Goal: Task Accomplishment & Management: Manage account settings

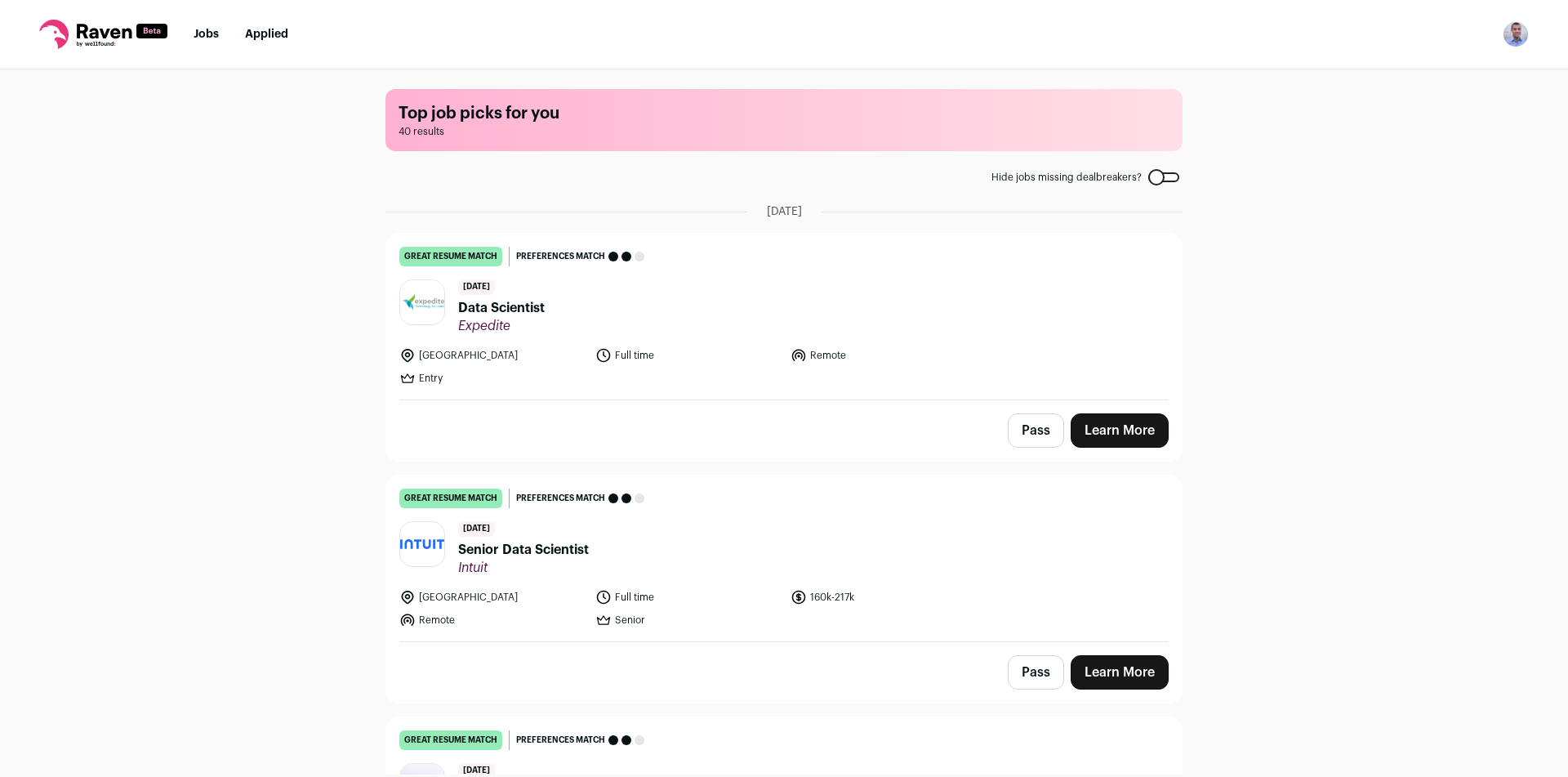
click at [1515, 41] on img "Open dropdown" at bounding box center [1515, 34] width 26 height 26
click at [1398, 85] on link "Settings" at bounding box center [1437, 75] width 181 height 39
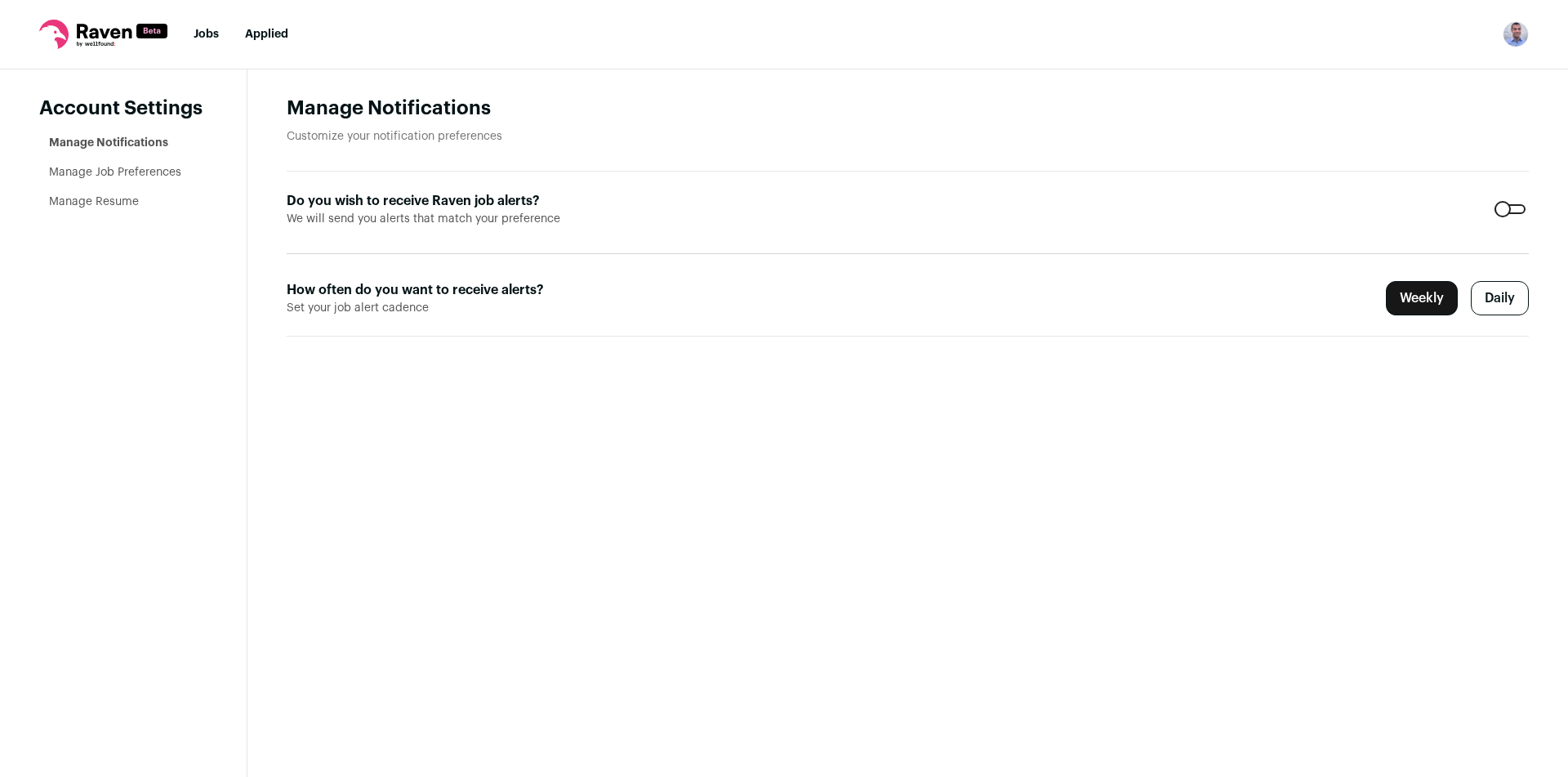
click at [1499, 294] on label "Daily" at bounding box center [1500, 298] width 58 height 35
click at [193, 30] on nav "Jobs Applied Settings Notifications Preferences Resume Subscription FAQs Logout" at bounding box center [784, 35] width 1568 height 69
click at [203, 39] on link "Jobs" at bounding box center [206, 34] width 25 height 12
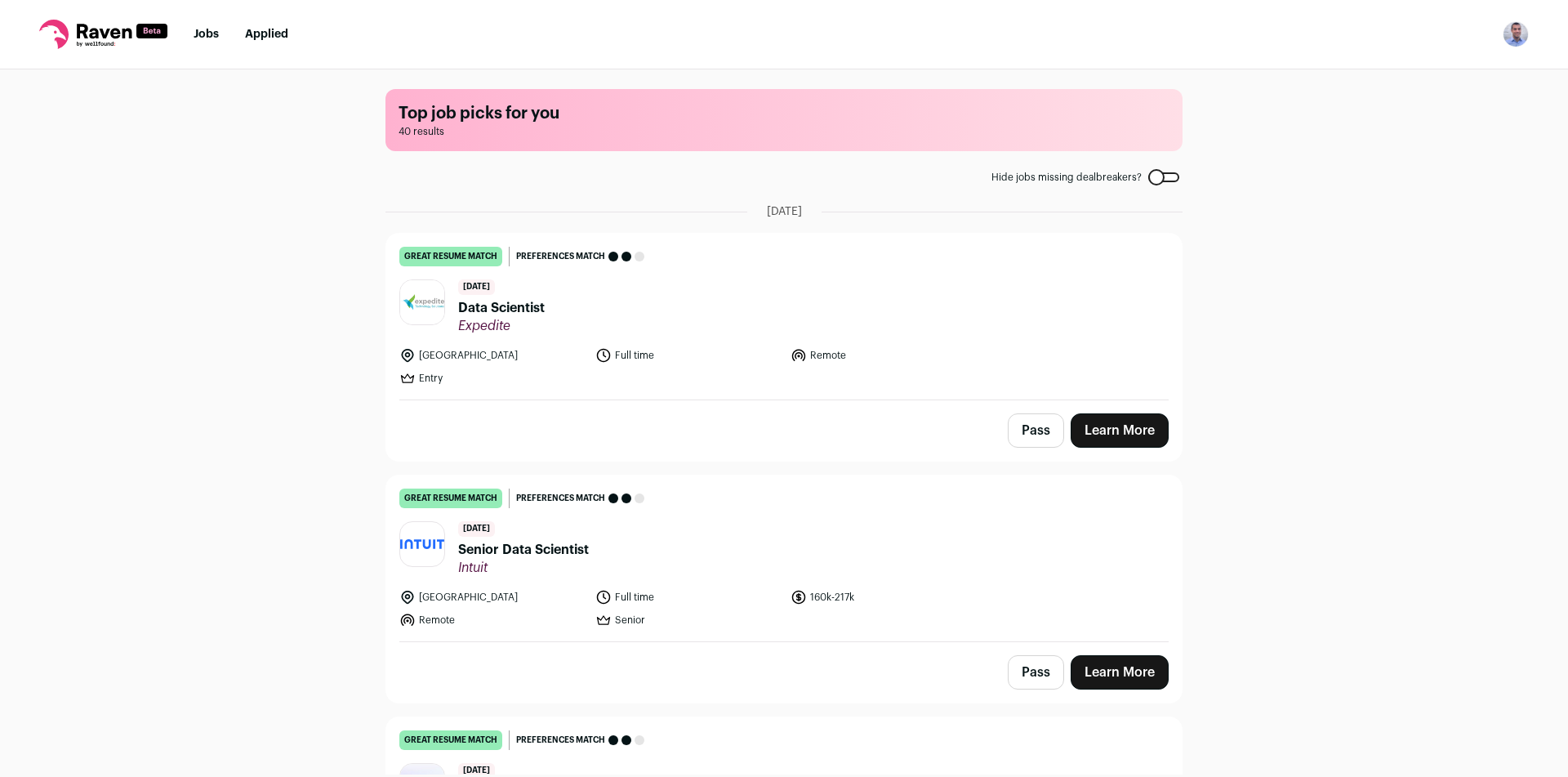
click at [205, 30] on link "Jobs" at bounding box center [206, 34] width 25 height 12
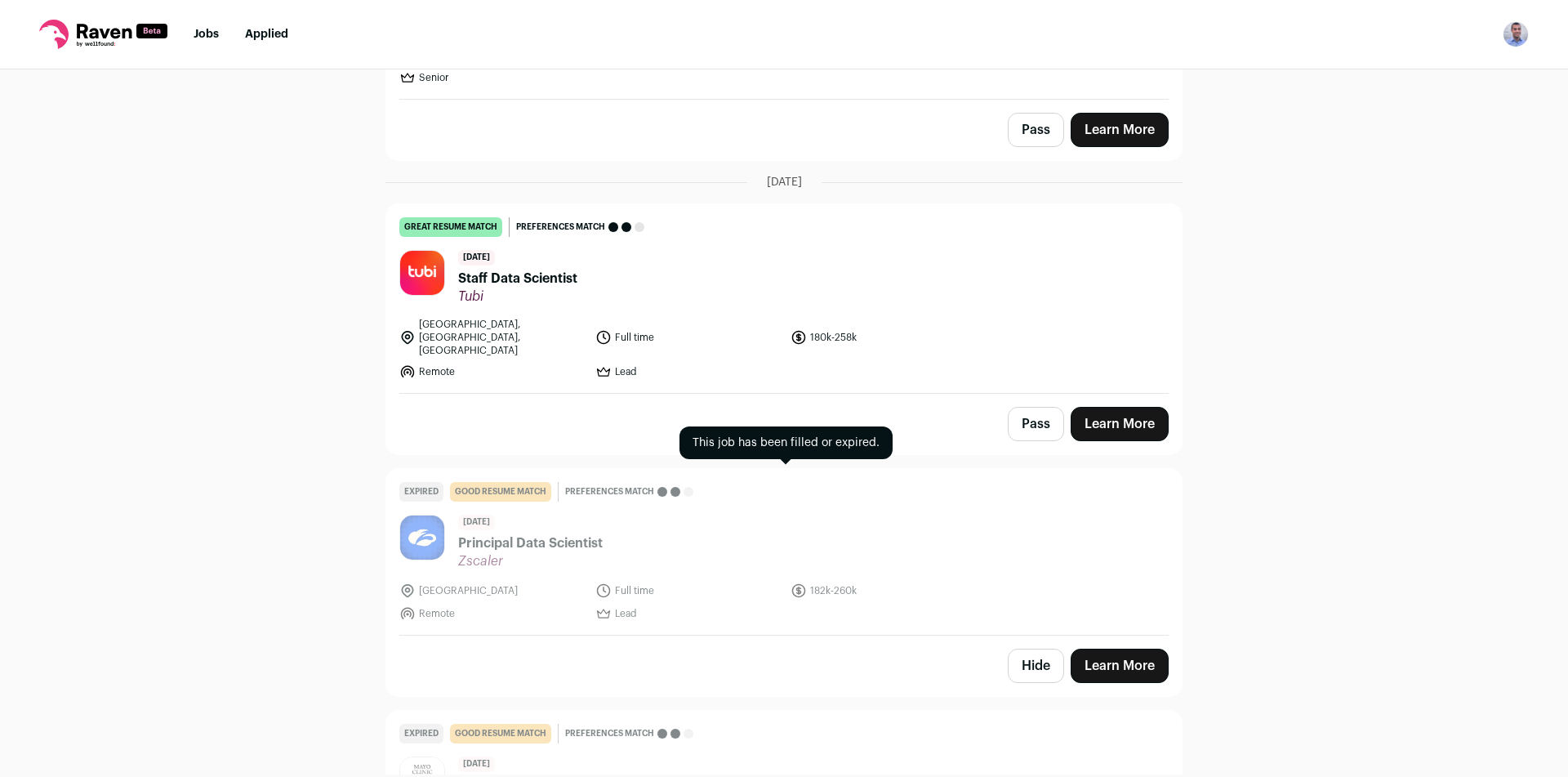
scroll to position [9242, 0]
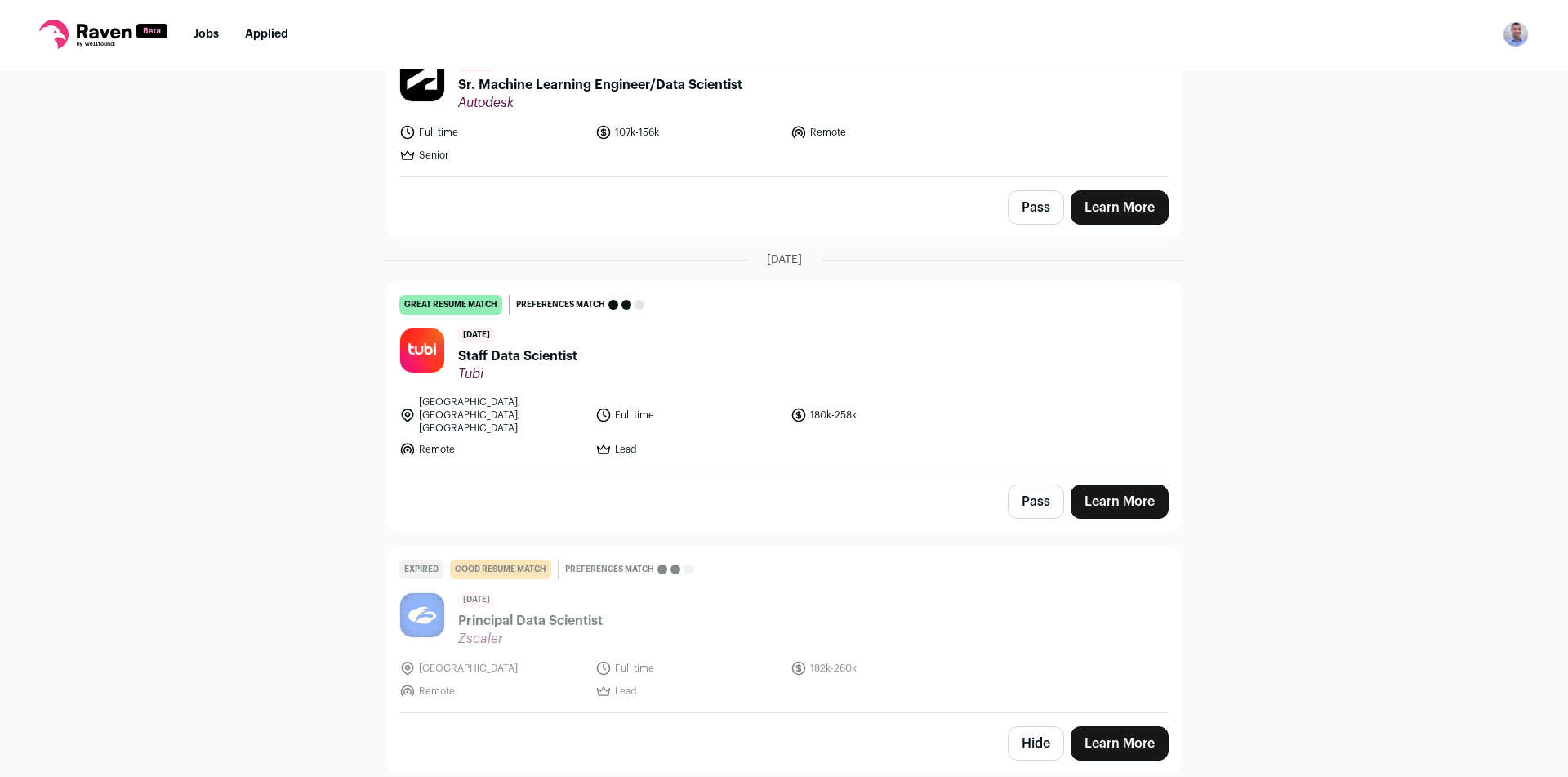
scroll to position [9000, 0]
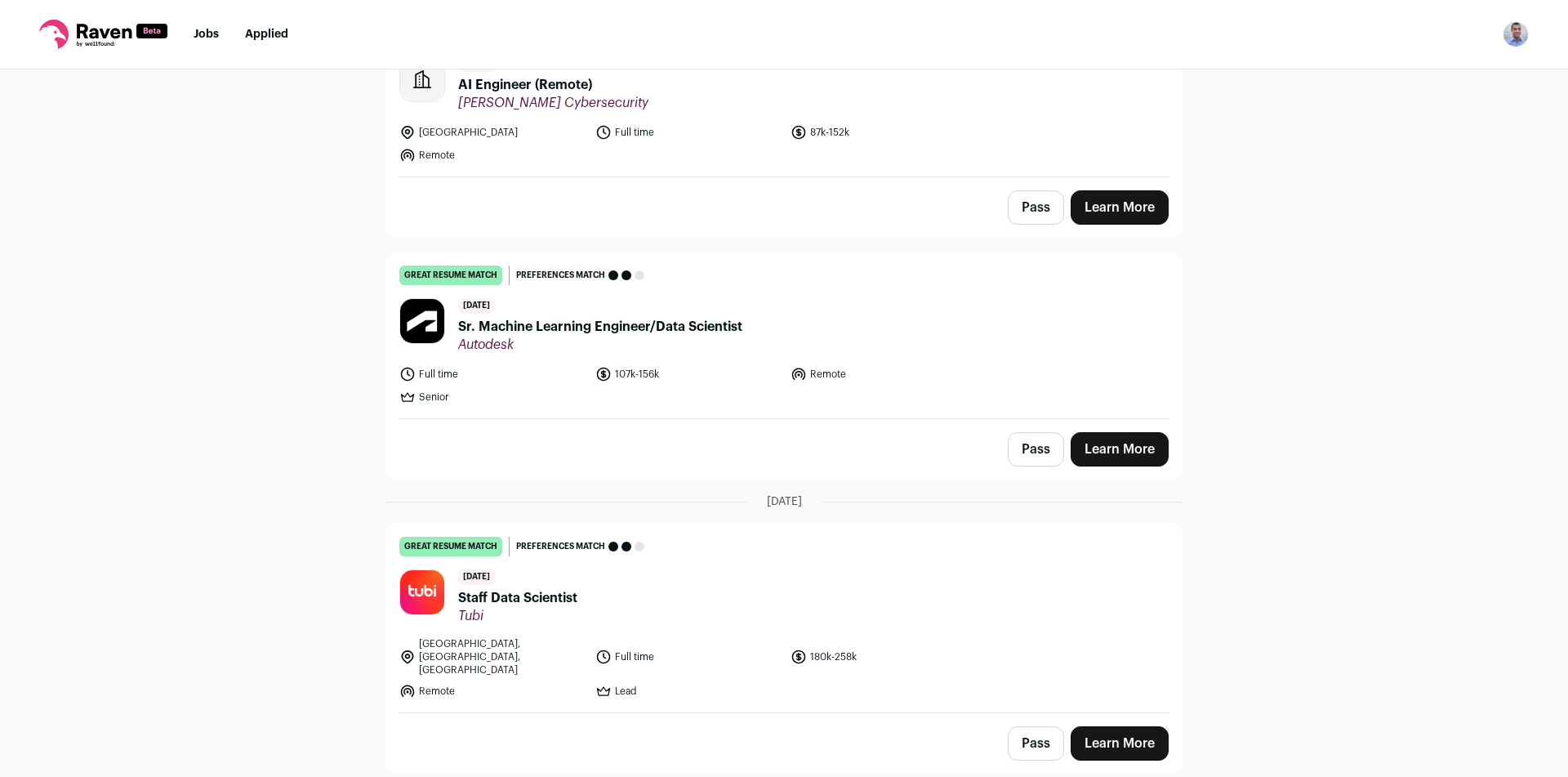
scroll to position [8759, 0]
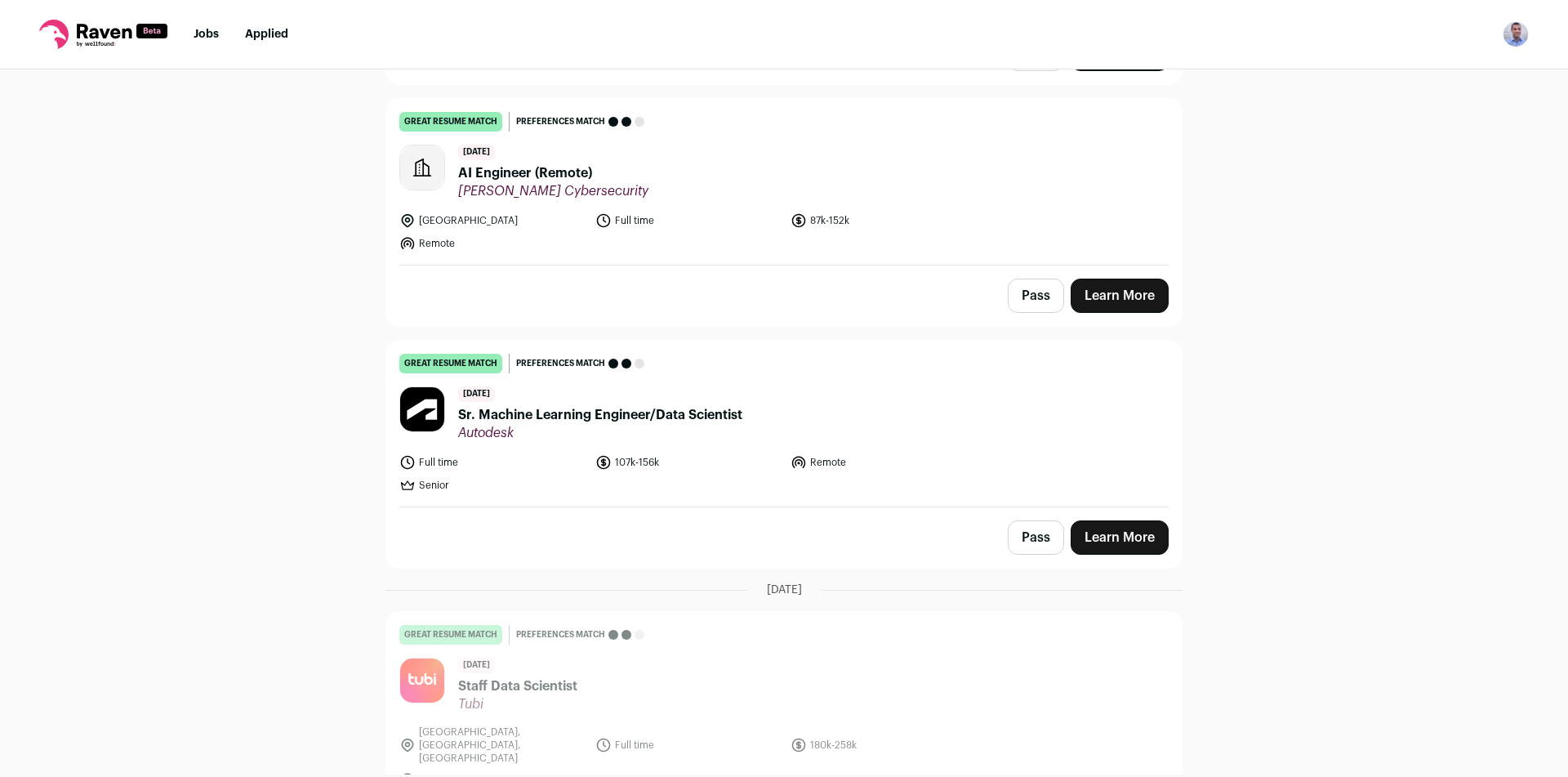
scroll to position [8677, 0]
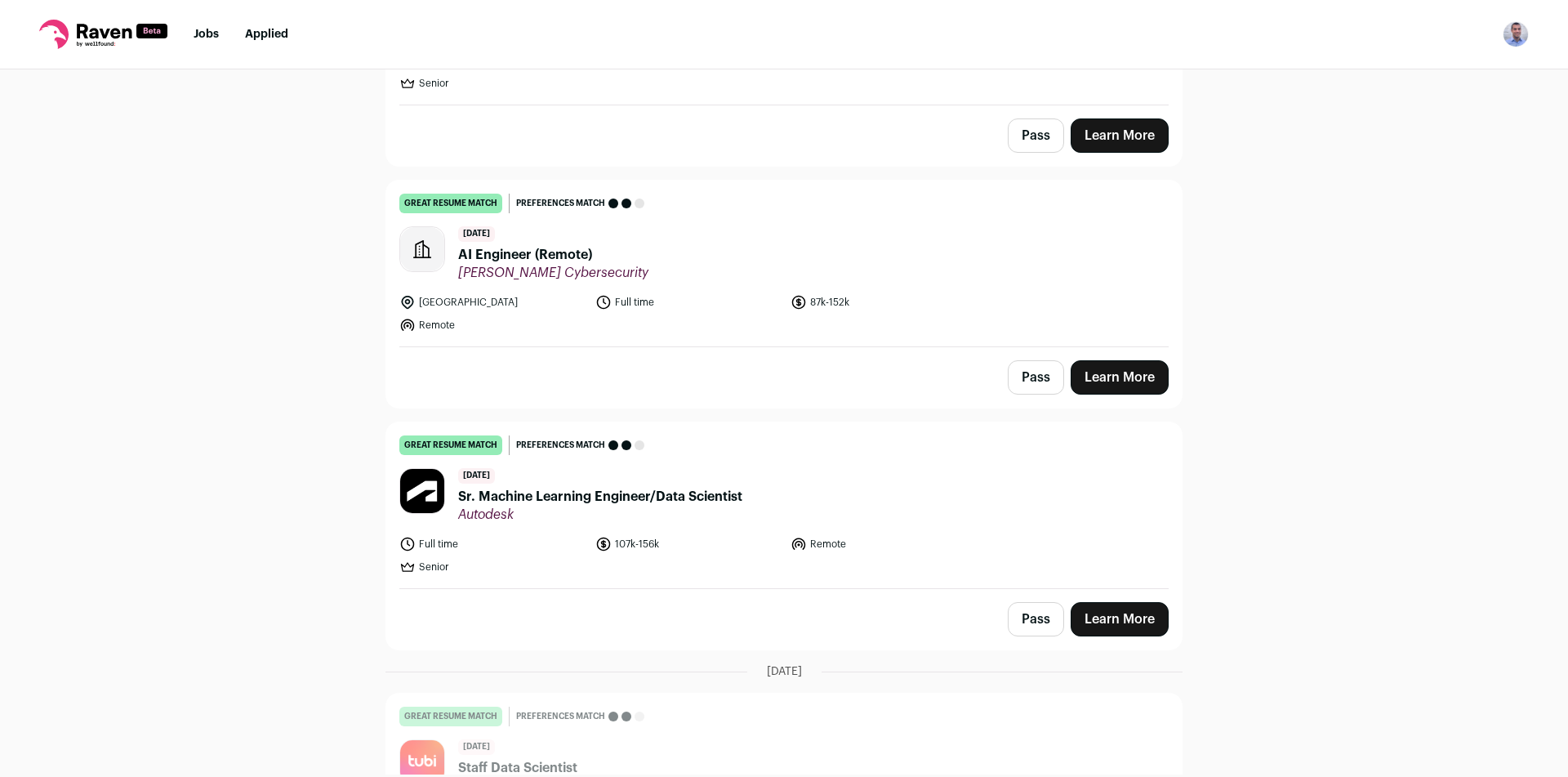
click at [1017, 360] on button "Pass" at bounding box center [1036, 377] width 56 height 35
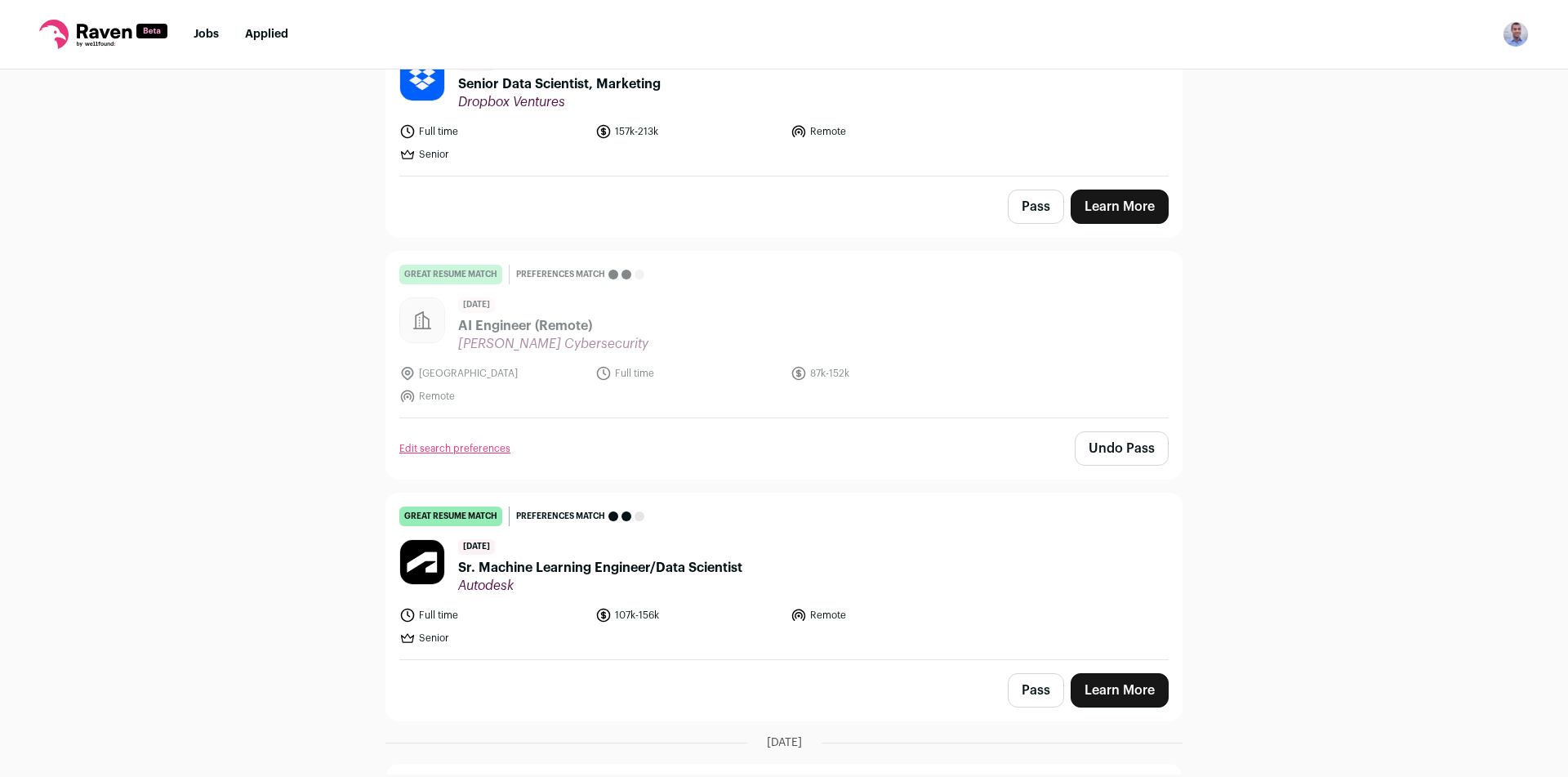
scroll to position [8759, 0]
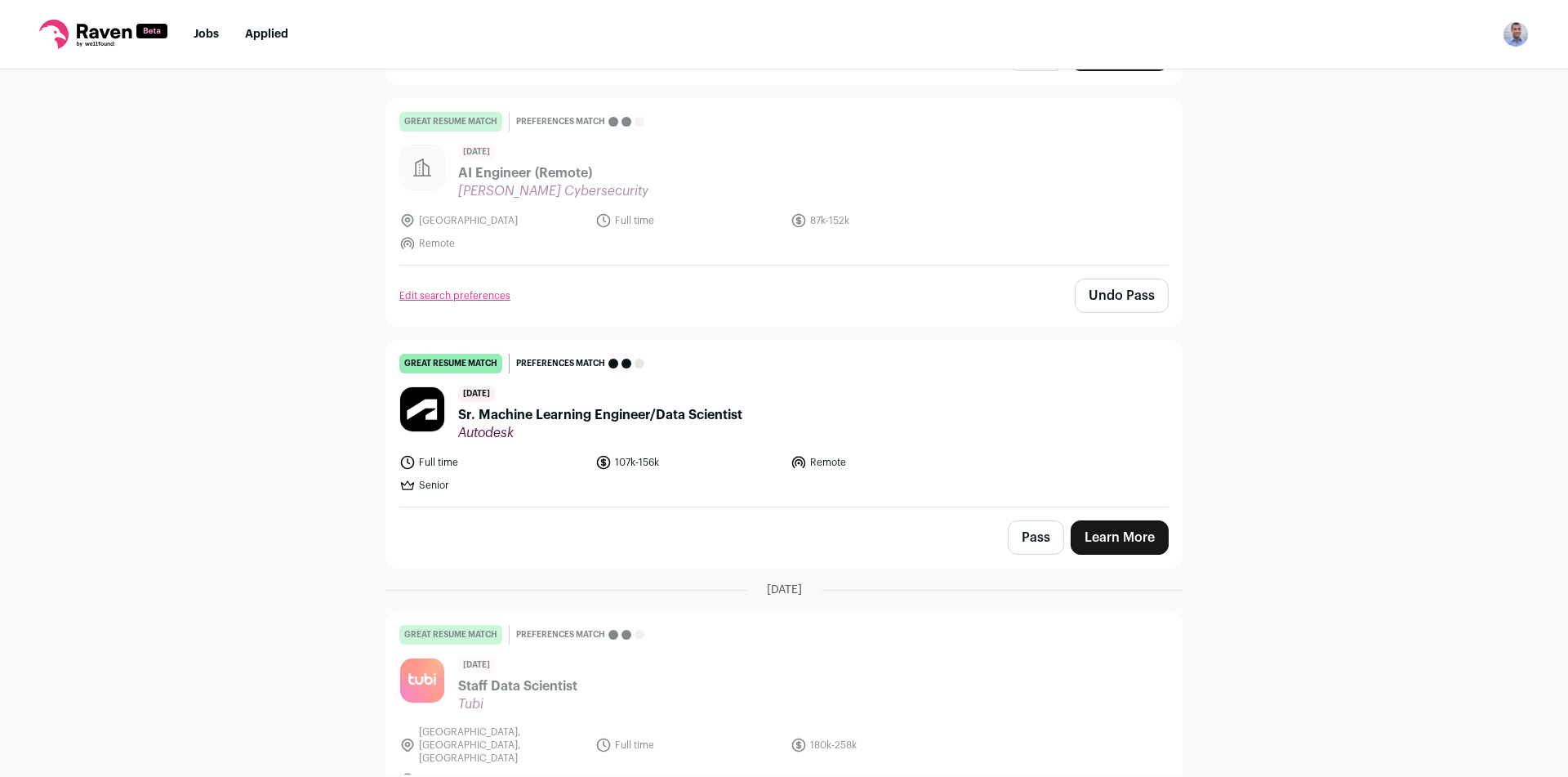
click at [1021, 521] on button "Pass" at bounding box center [1036, 538] width 56 height 35
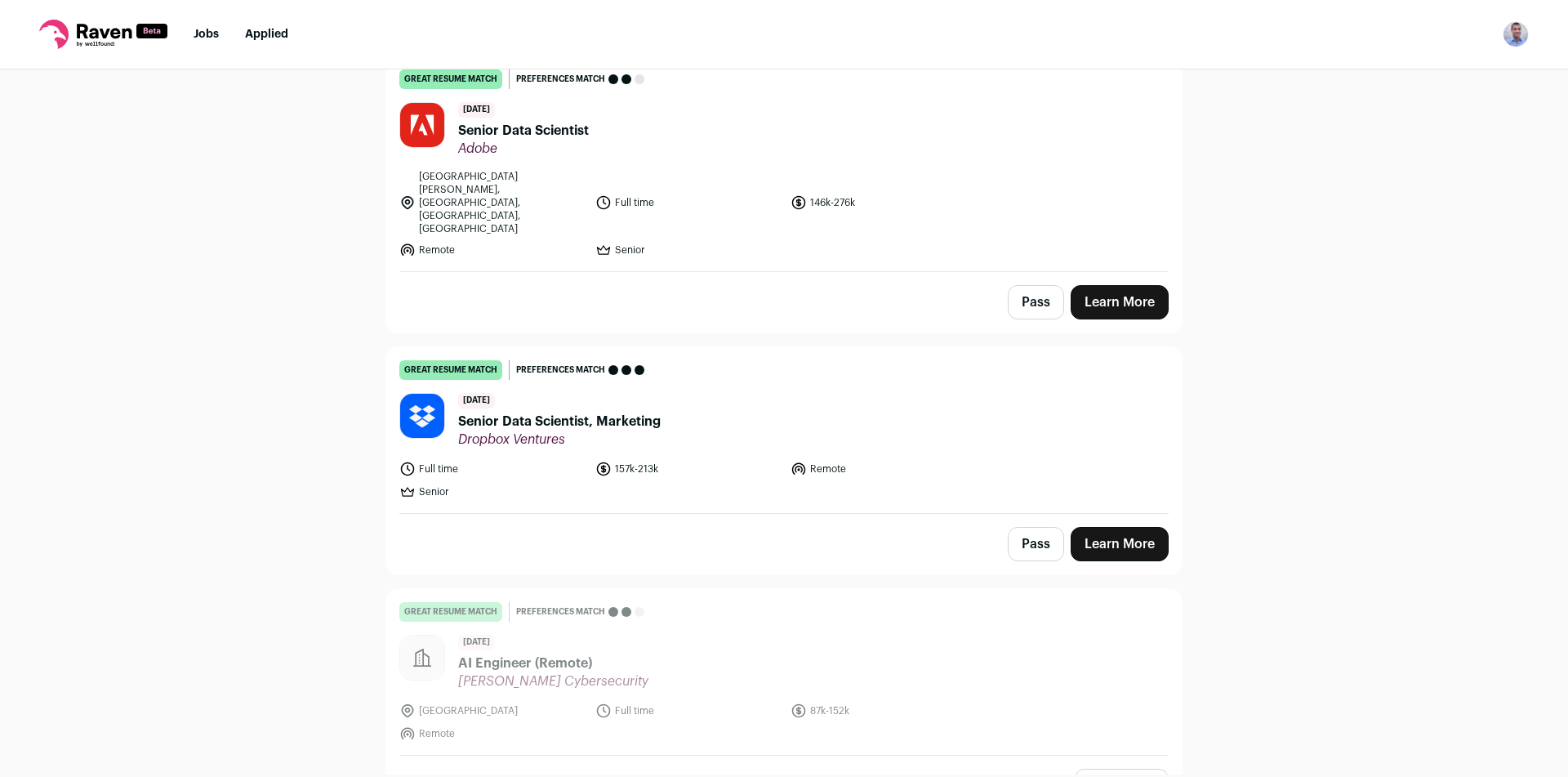
click at [1020, 527] on button "Pass" at bounding box center [1036, 544] width 56 height 35
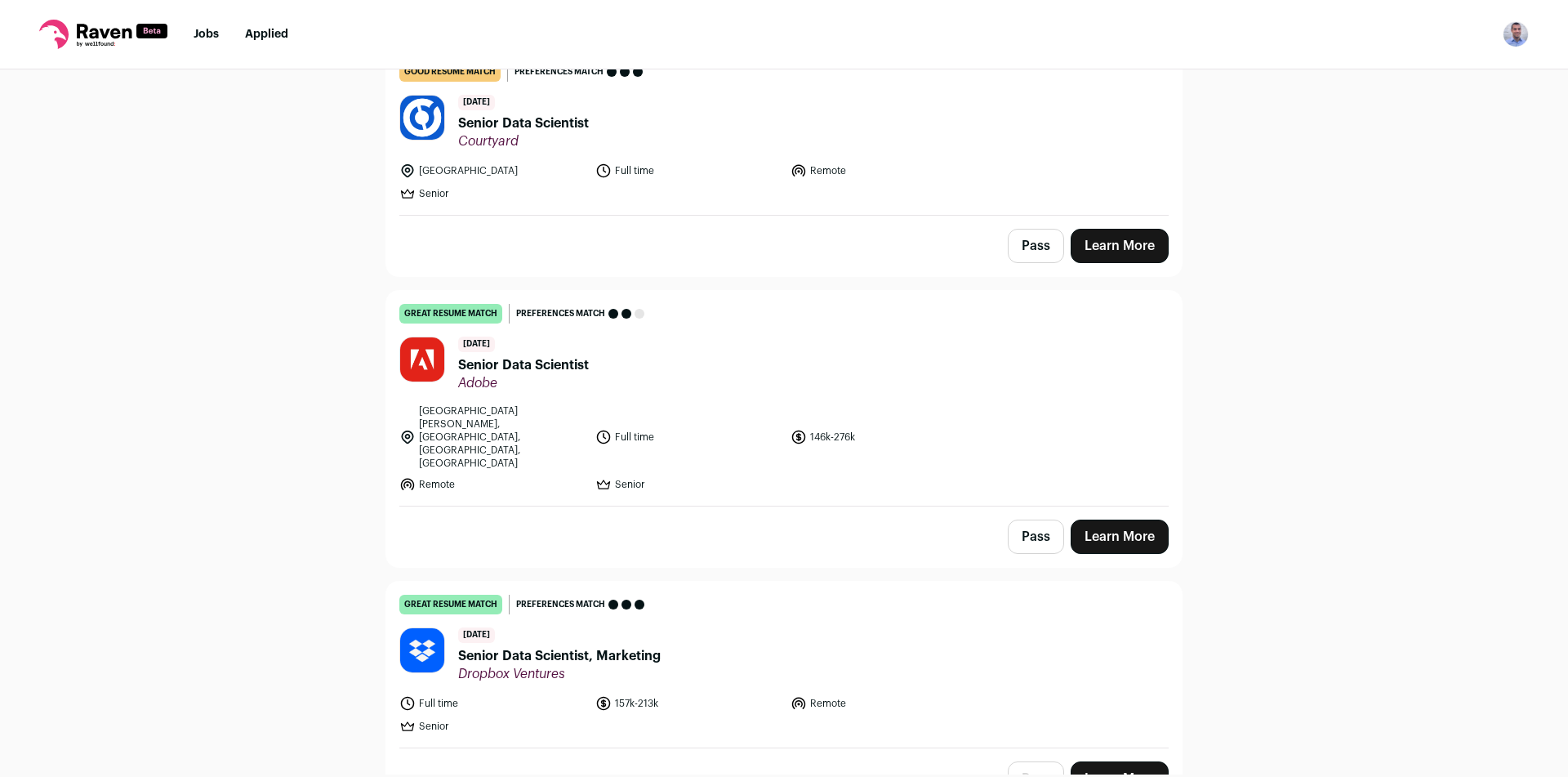
scroll to position [8024, 0]
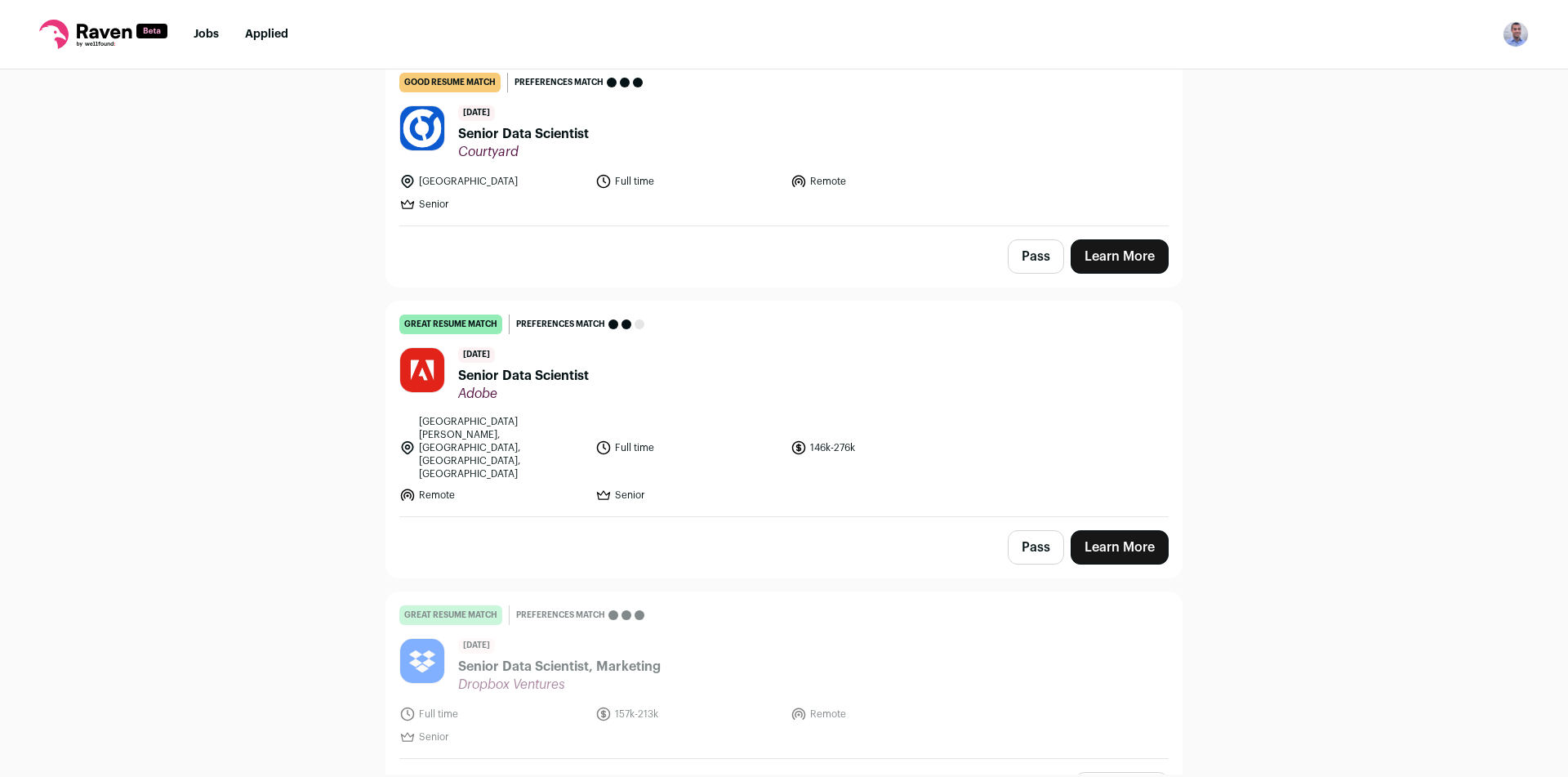
click at [1029, 530] on button "Pass" at bounding box center [1036, 547] width 56 height 35
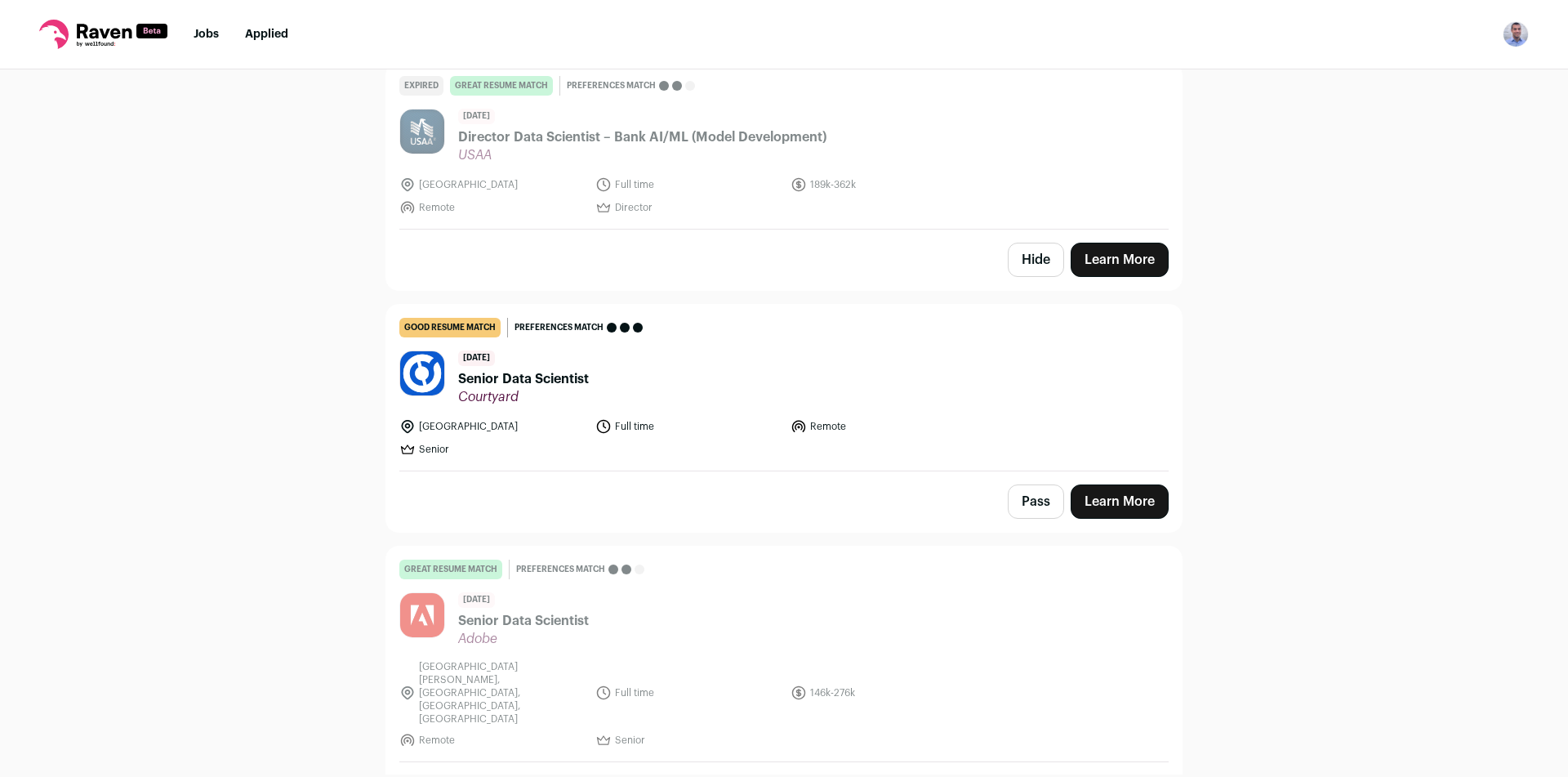
click at [1029, 484] on button "Pass" at bounding box center [1036, 502] width 56 height 35
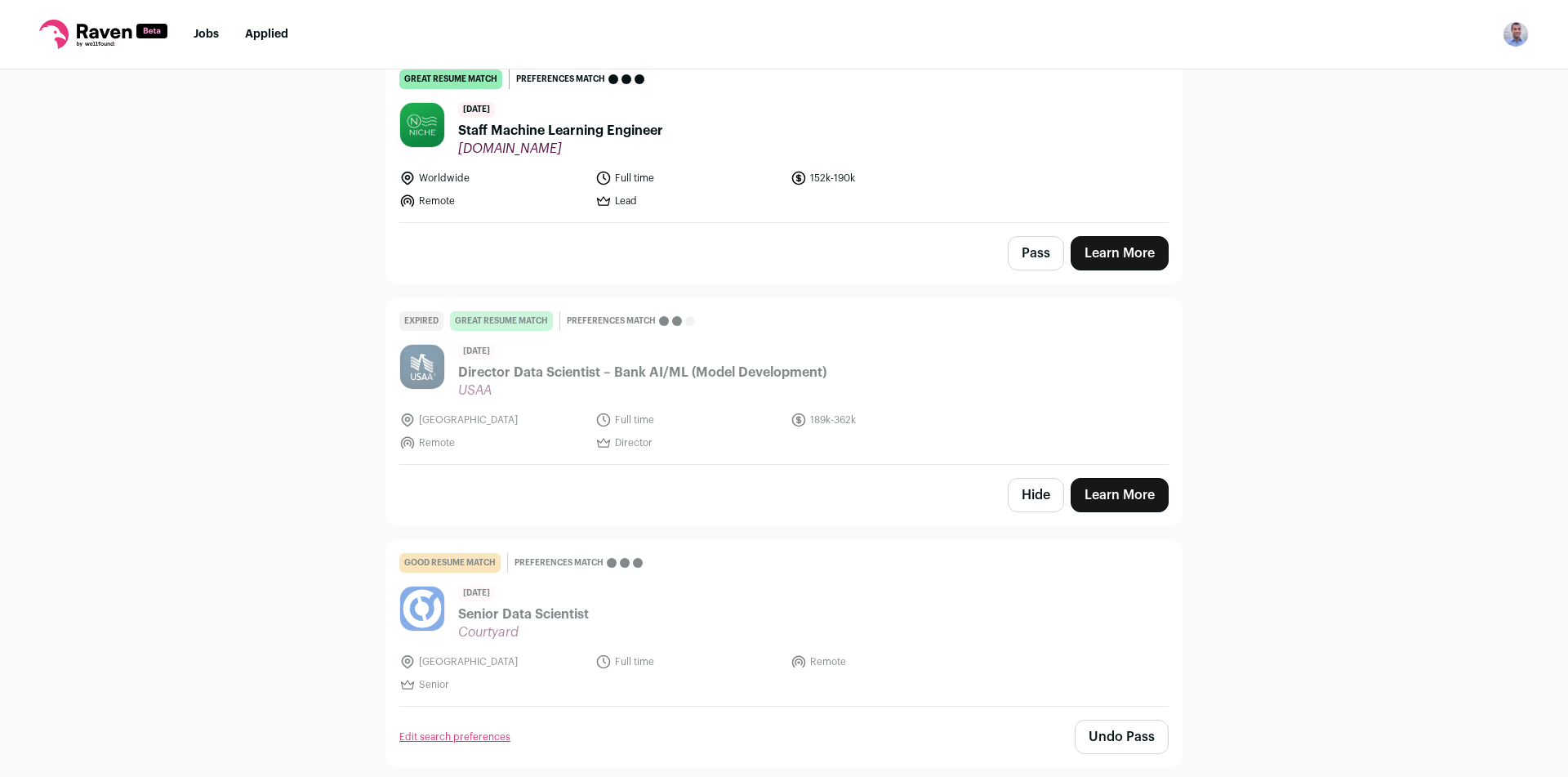
scroll to position [7451, 0]
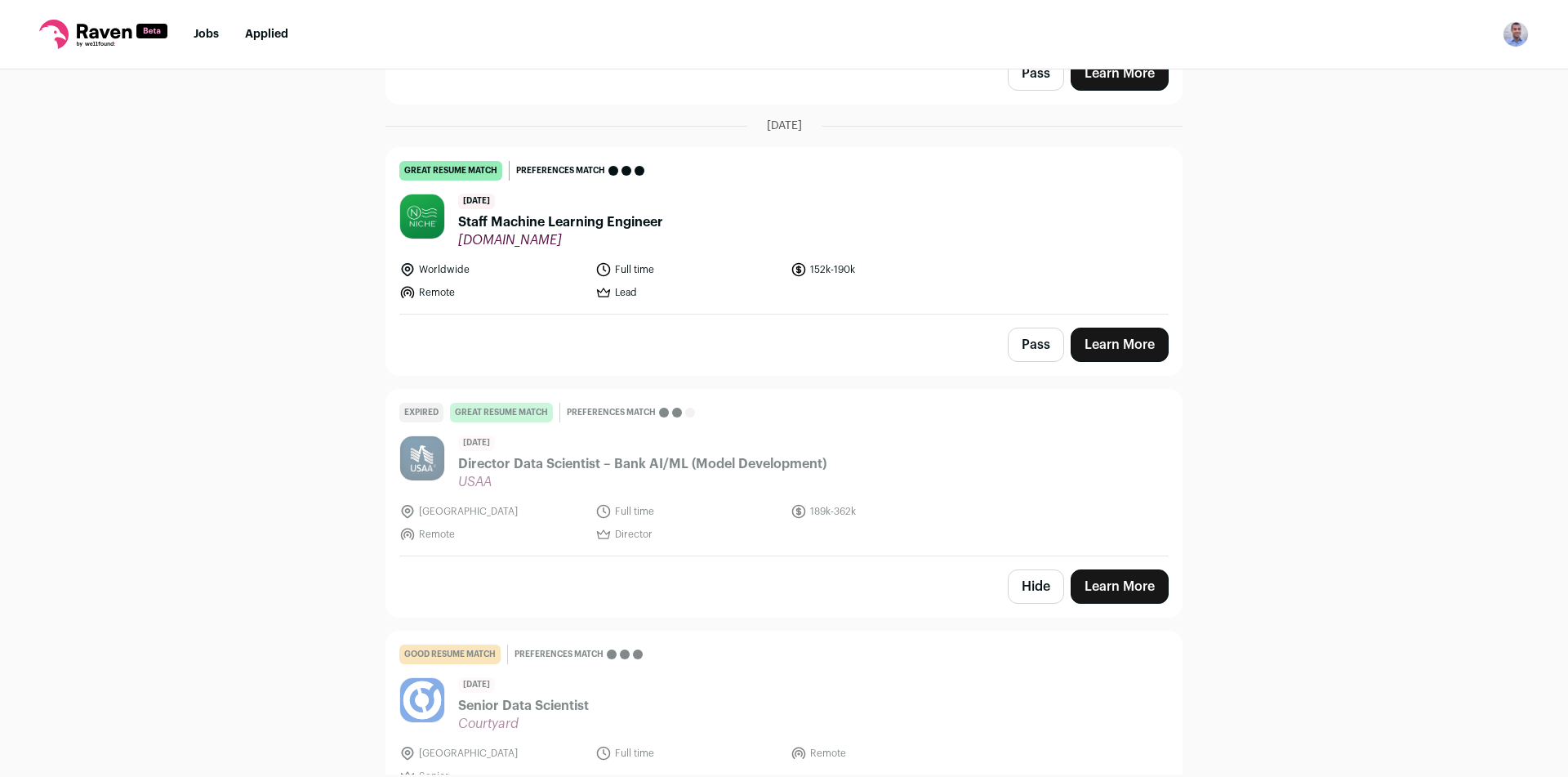
click at [1035, 570] on button "Hide" at bounding box center [1036, 587] width 56 height 35
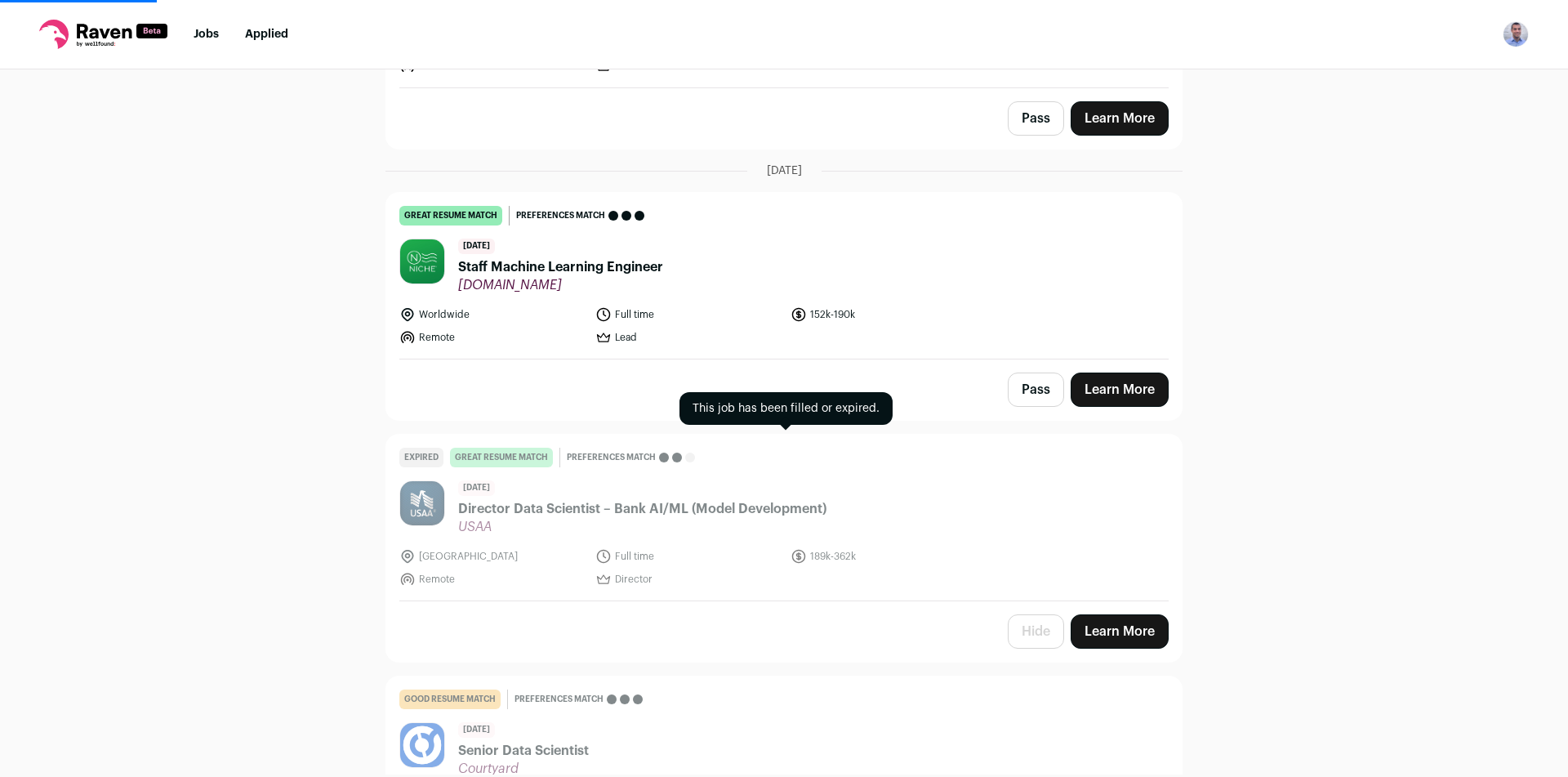
scroll to position [7288, 0]
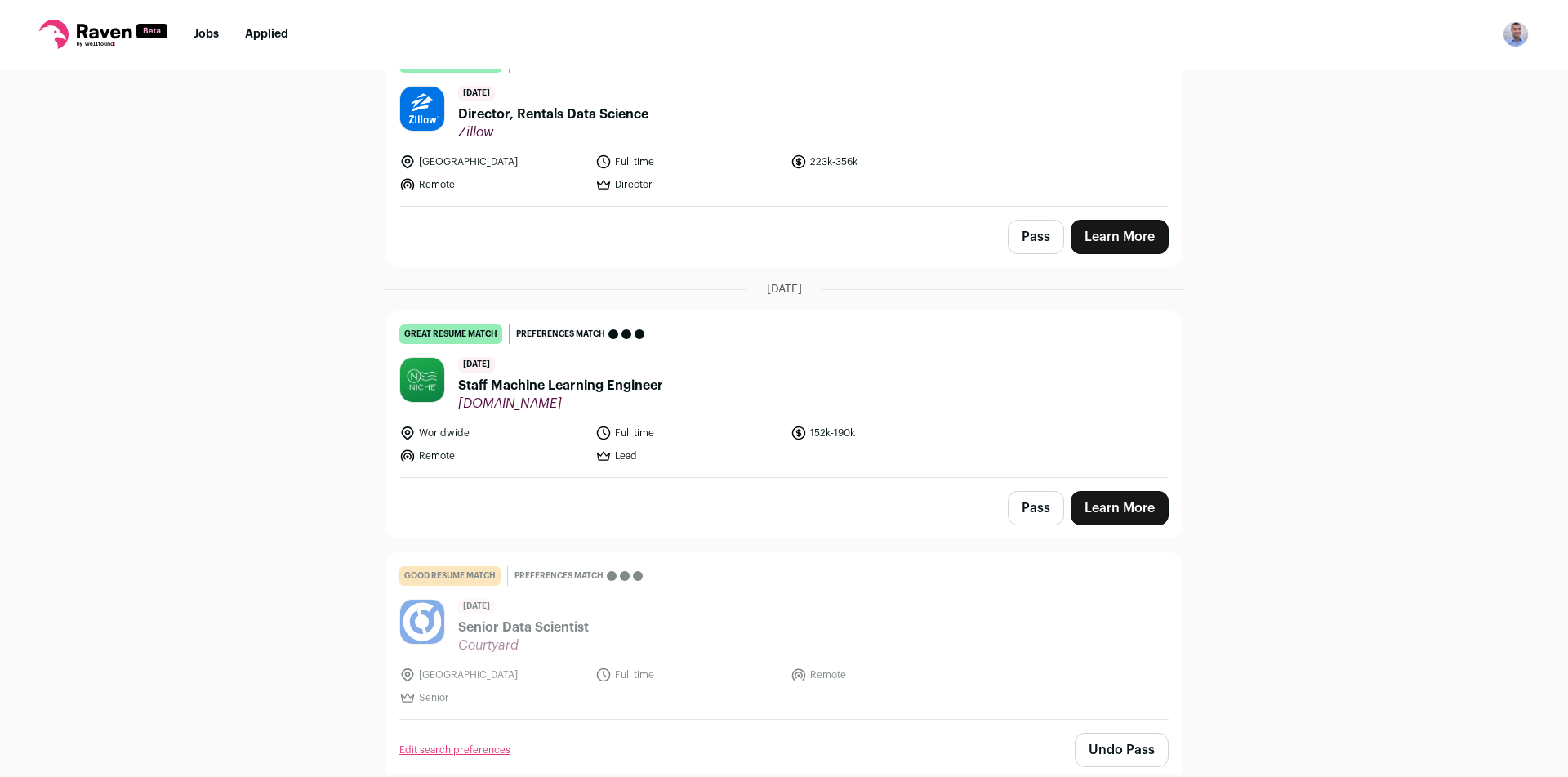
click at [1030, 491] on button "Pass" at bounding box center [1036, 508] width 56 height 35
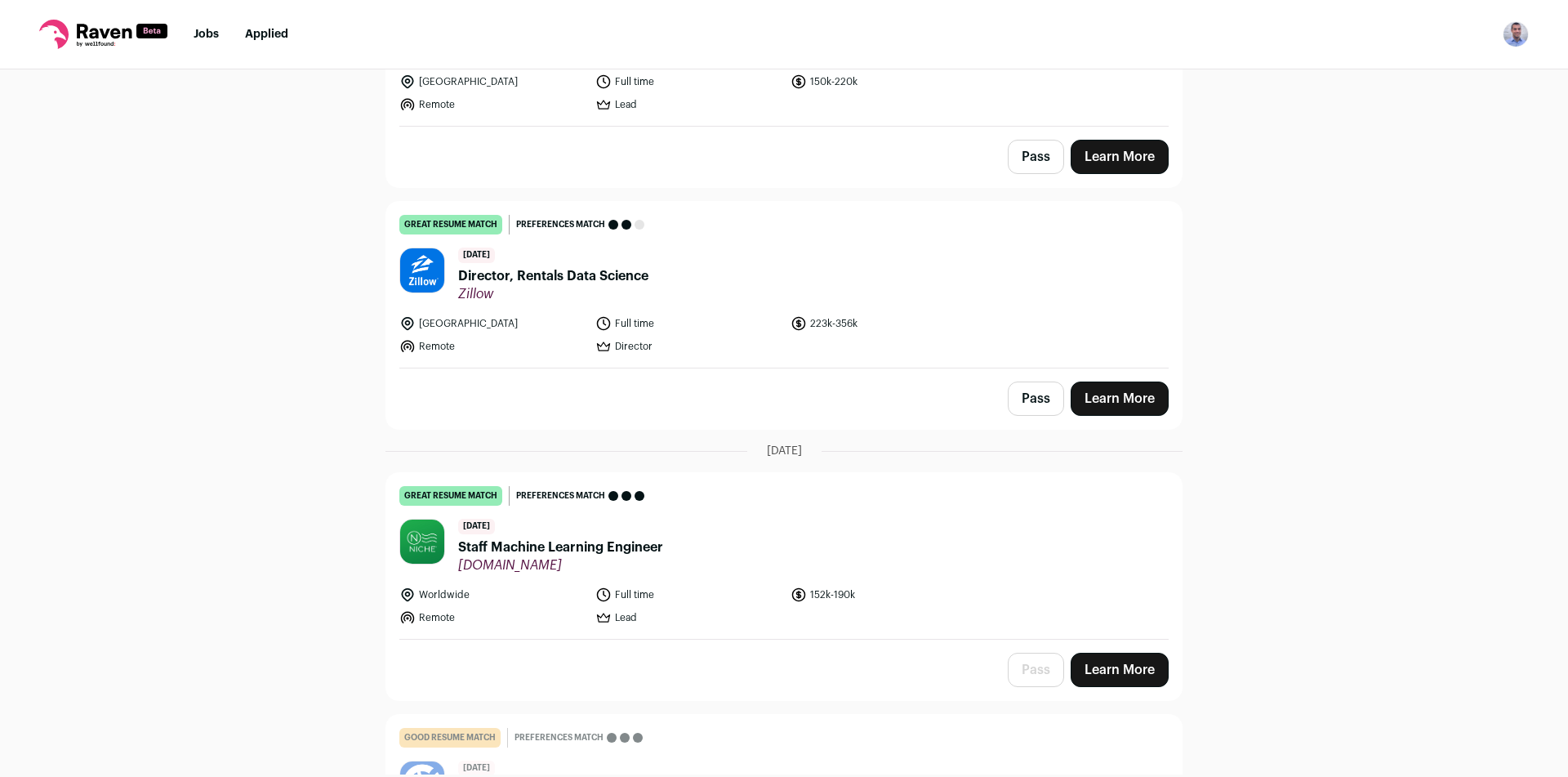
scroll to position [7125, 0]
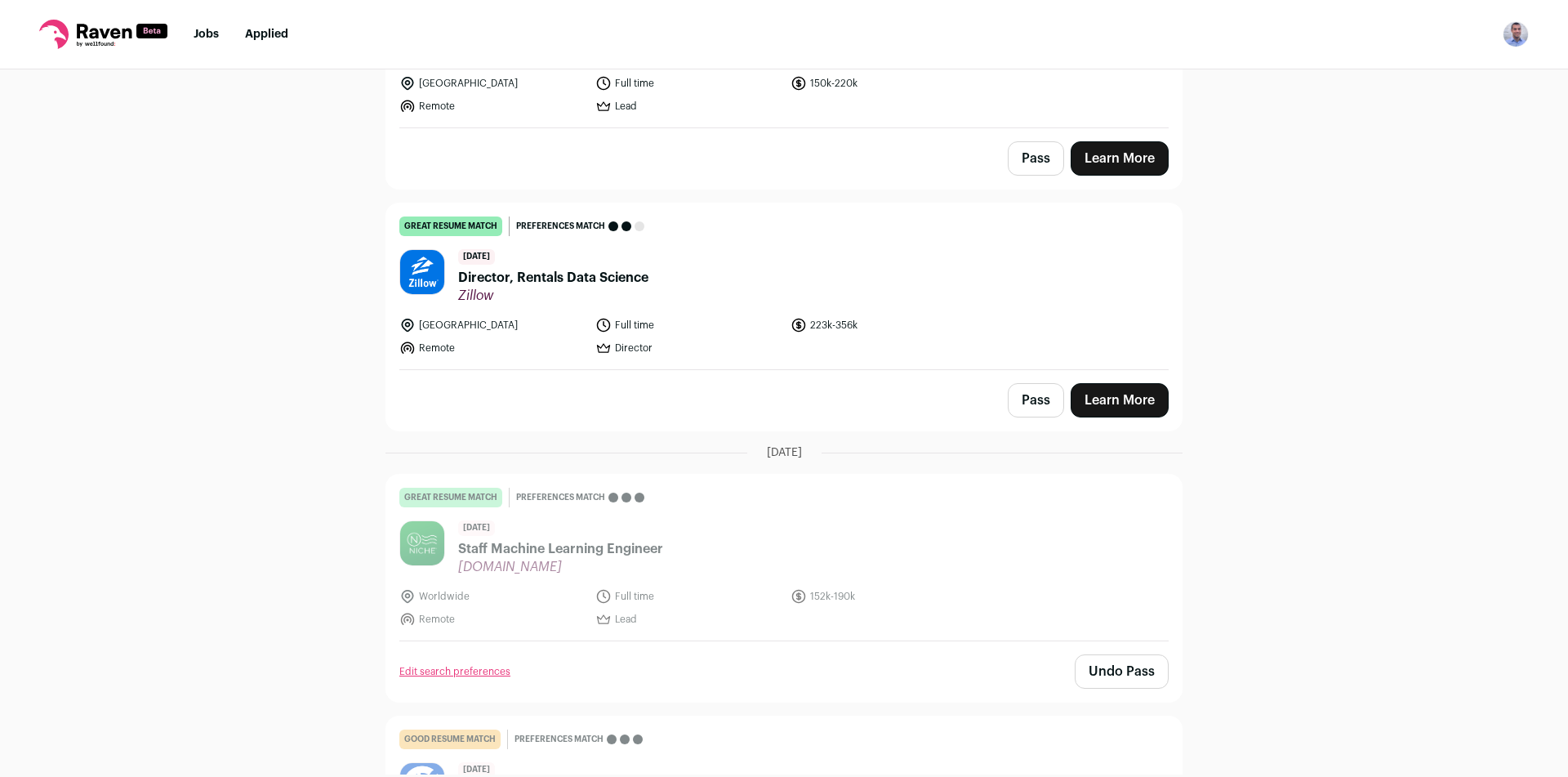
click at [1029, 384] on button "Pass" at bounding box center [1036, 401] width 56 height 35
click at [1029, 384] on form "Pass" at bounding box center [1036, 401] width 56 height 35
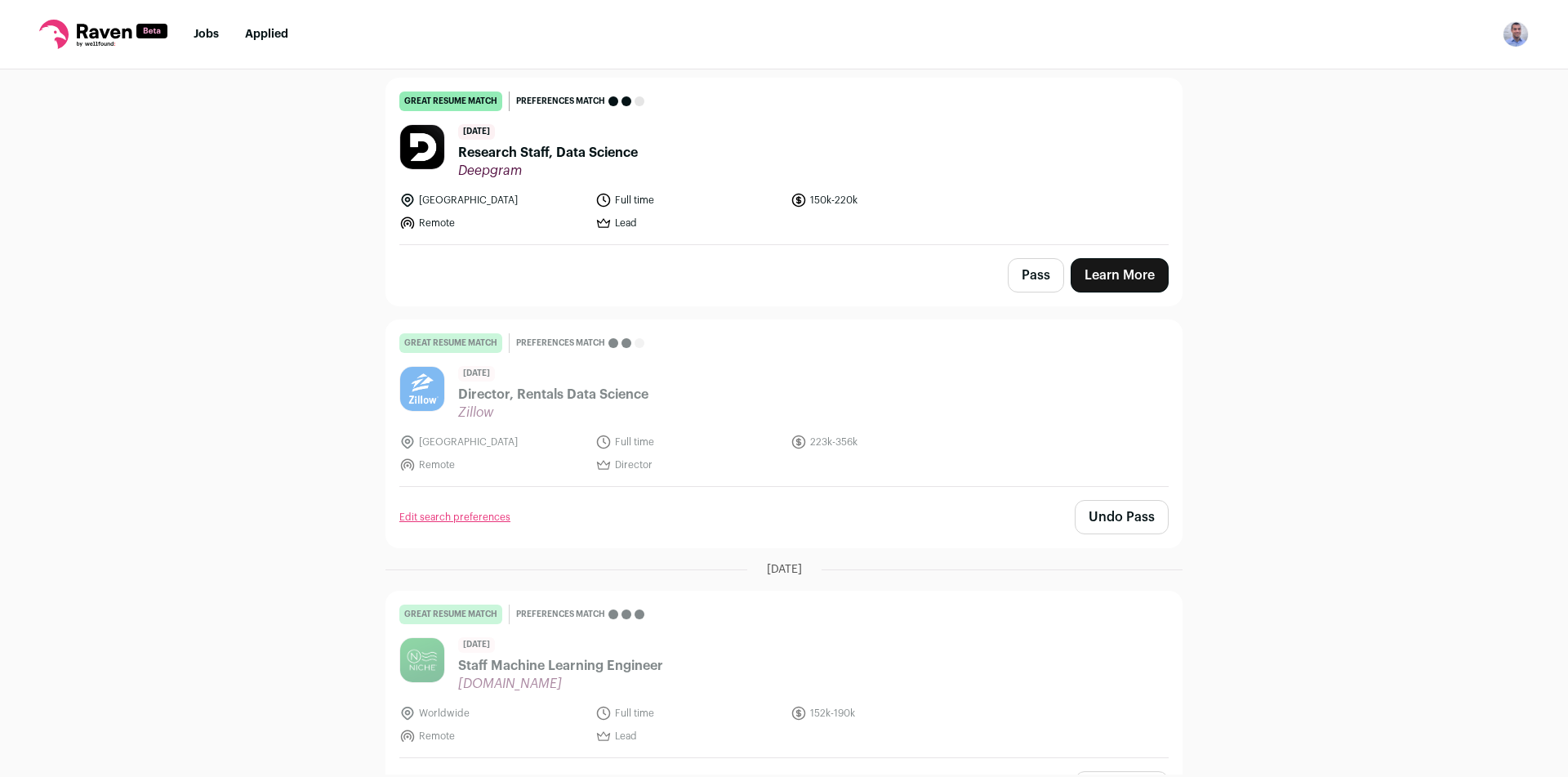
scroll to position [6798, 0]
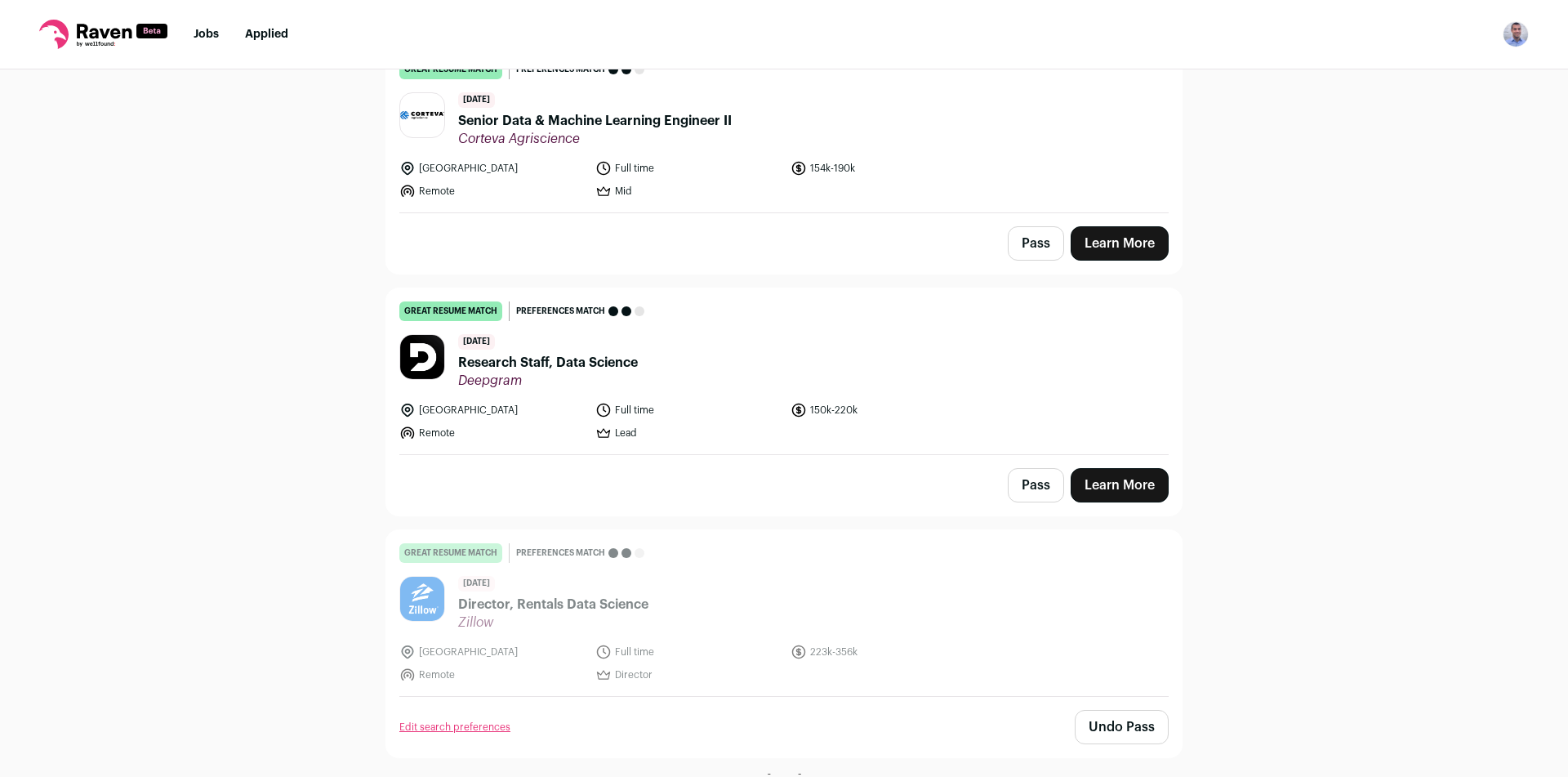
click at [1034, 468] on button "Pass" at bounding box center [1036, 485] width 56 height 35
click at [1034, 468] on form "Pass" at bounding box center [1036, 485] width 56 height 35
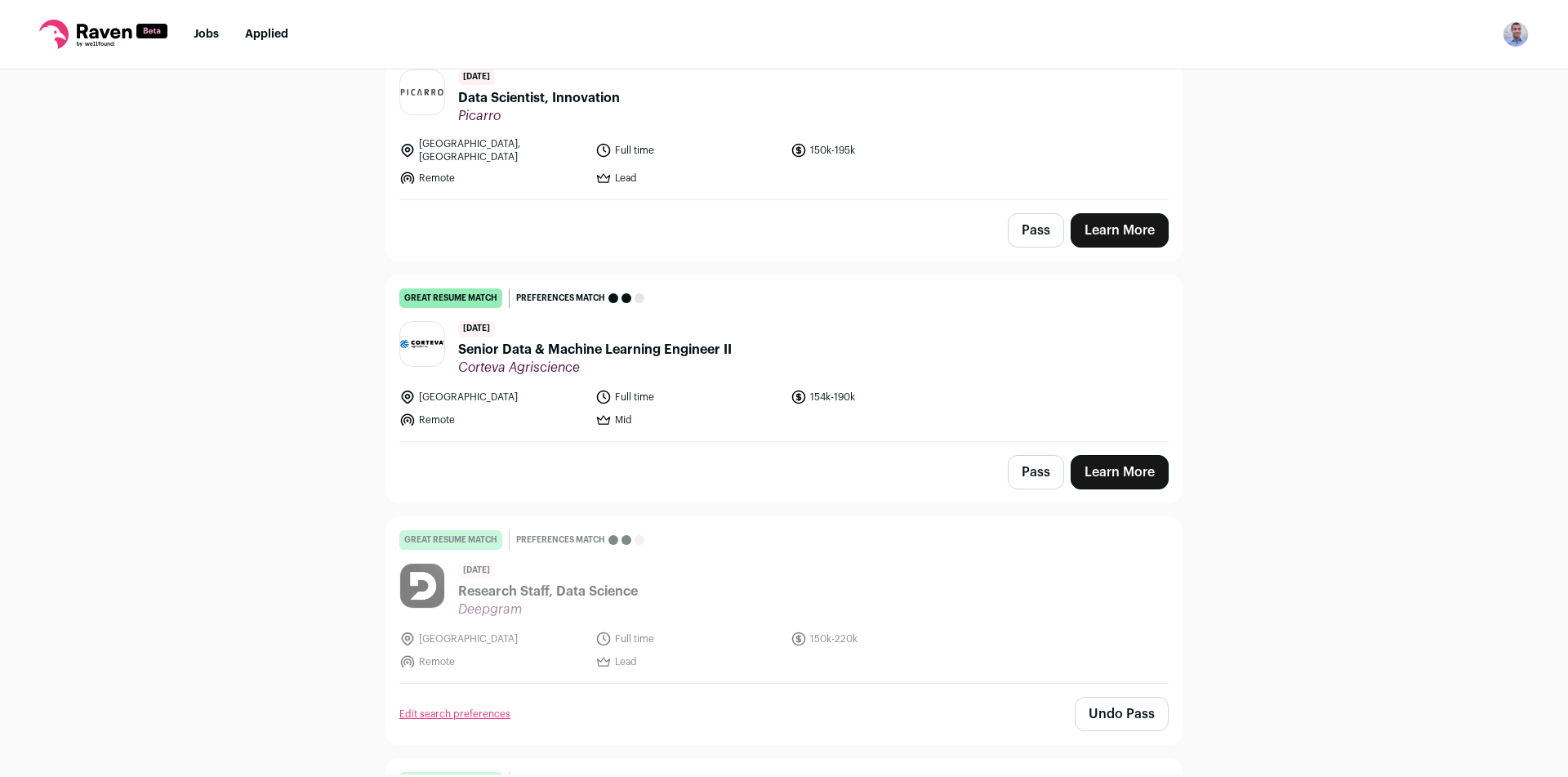
scroll to position [6553, 0]
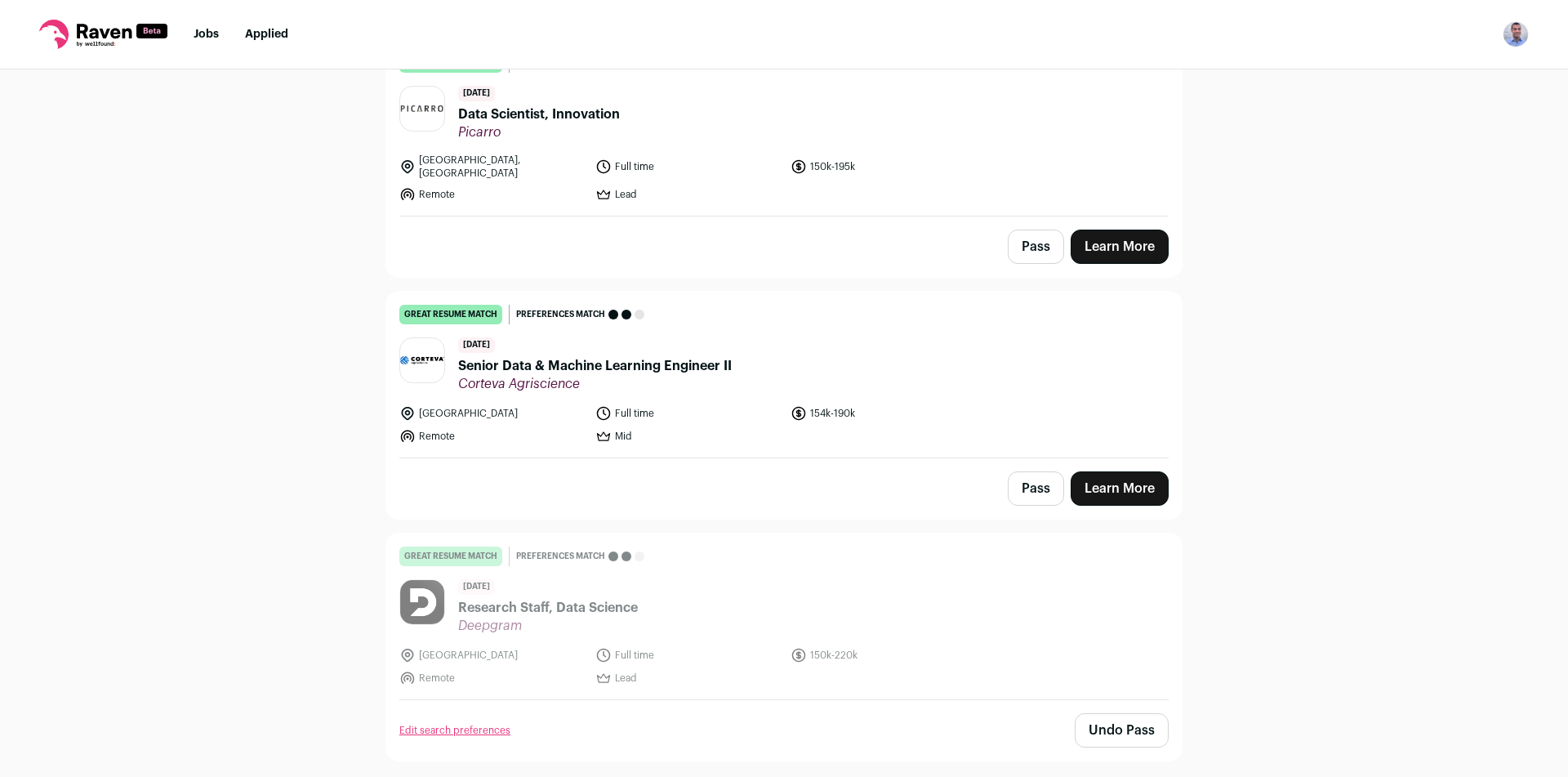
click at [1035, 472] on button "Pass" at bounding box center [1036, 489] width 56 height 35
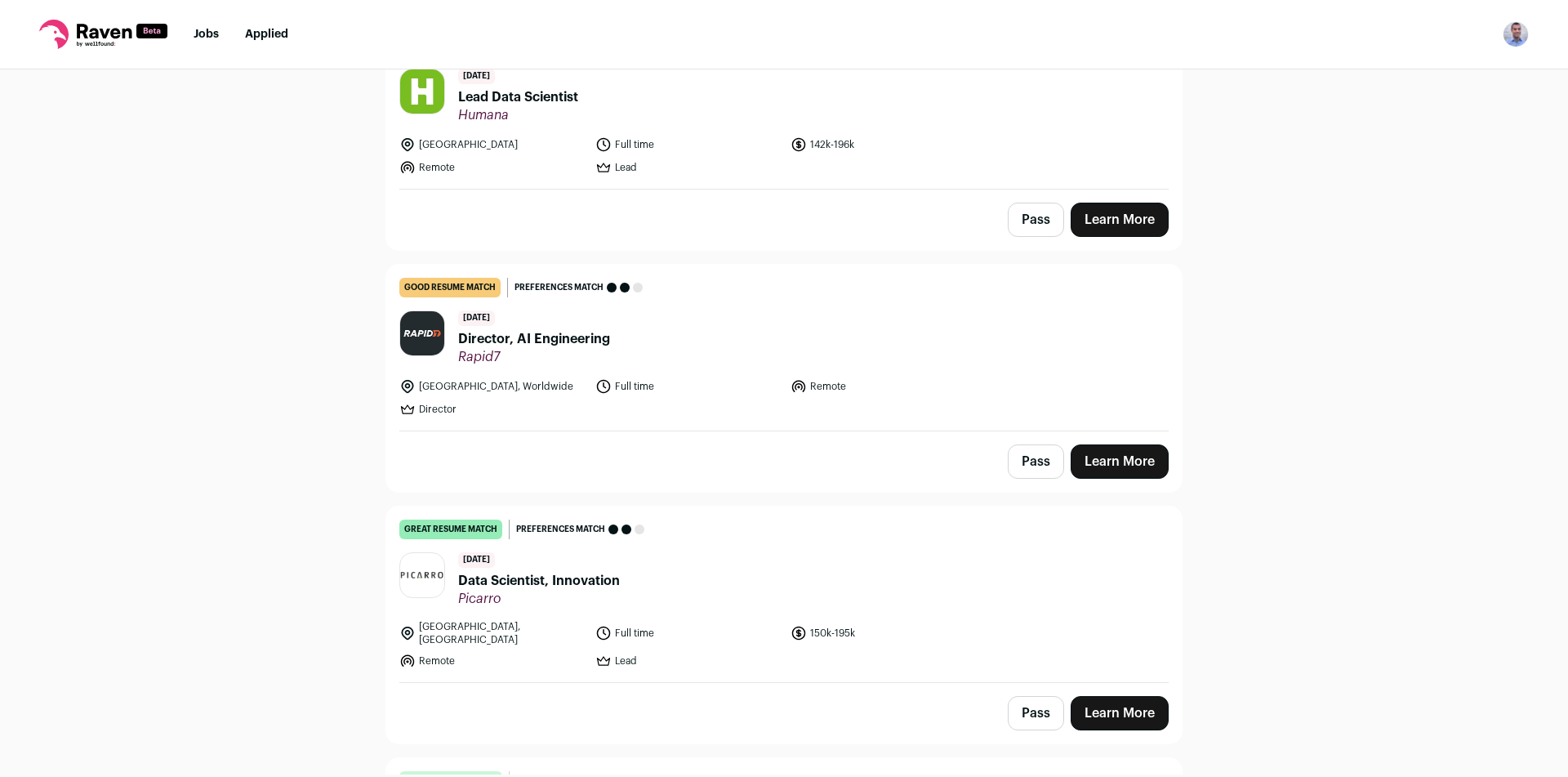
scroll to position [6062, 0]
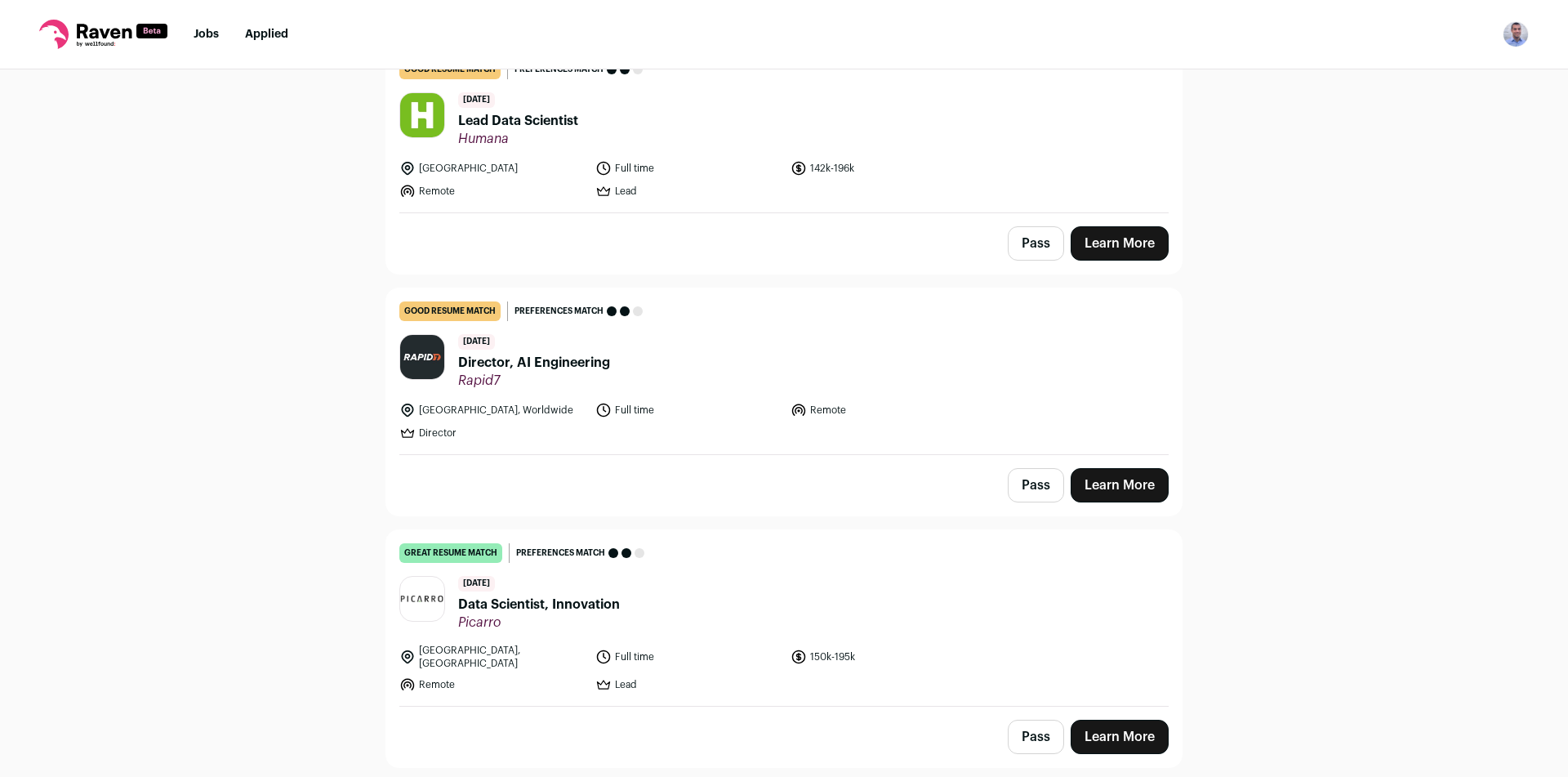
click at [1023, 468] on button "Pass" at bounding box center [1036, 485] width 56 height 35
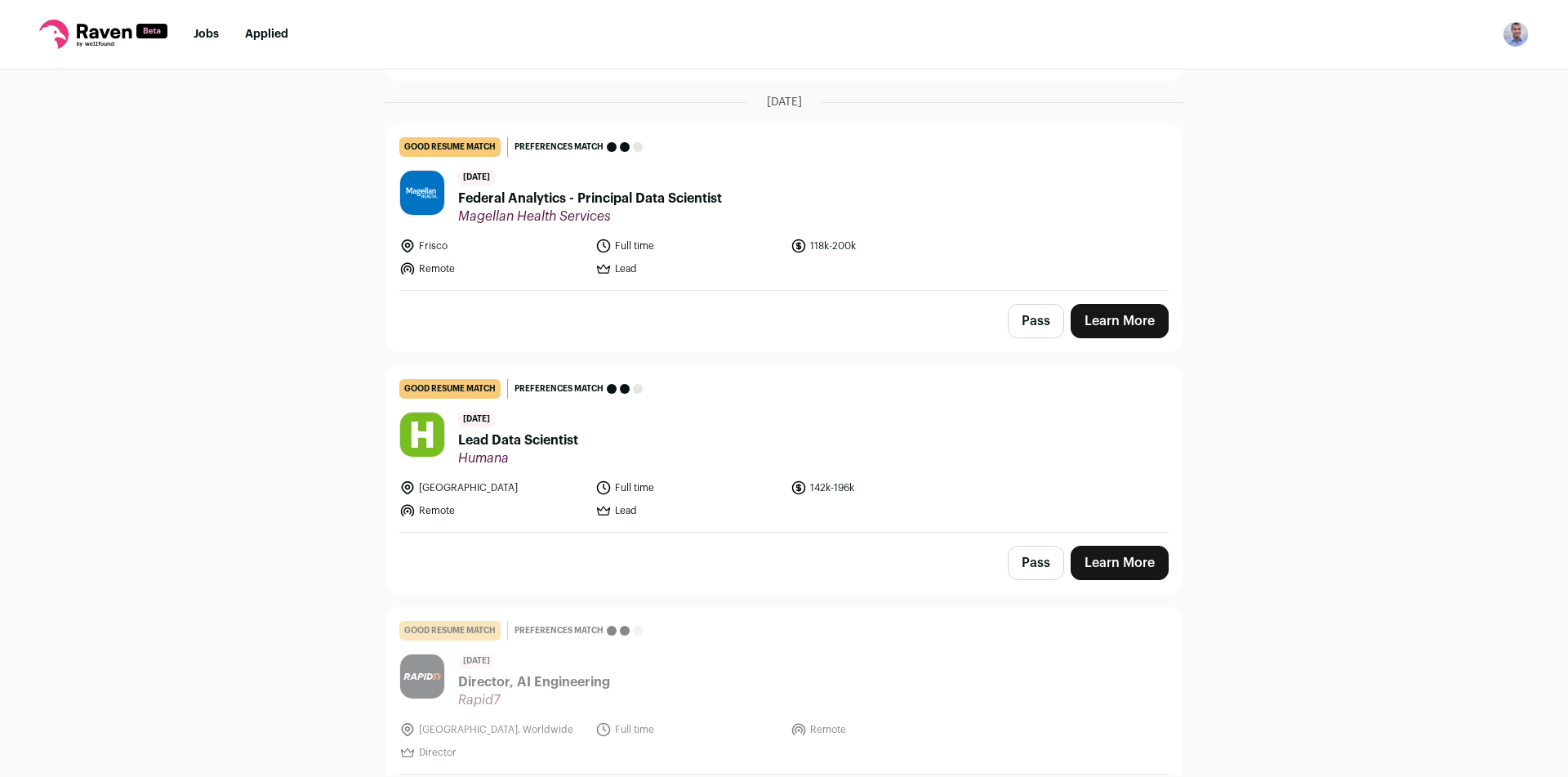
scroll to position [5736, 0]
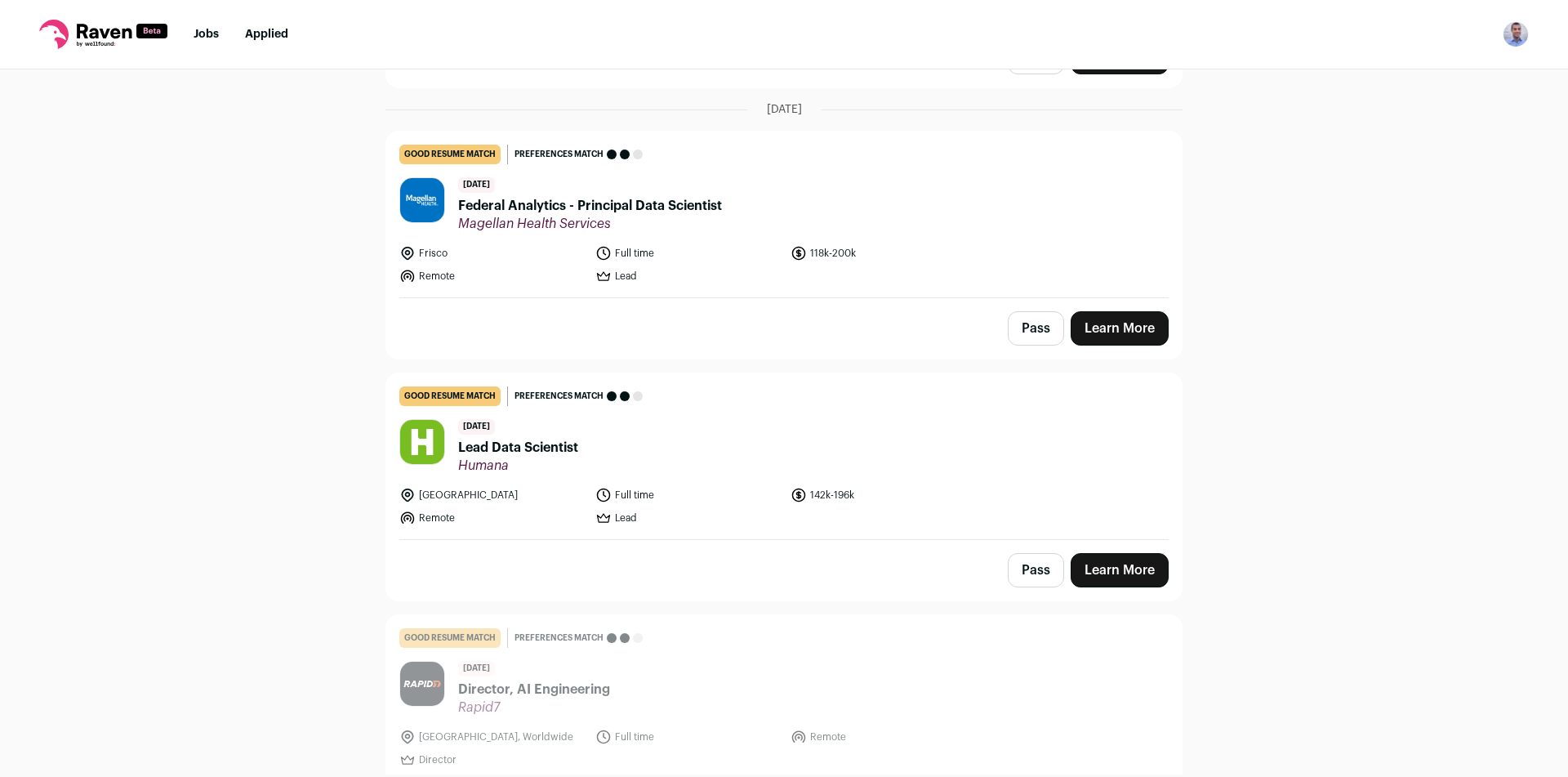
click at [1037, 553] on button "Pass" at bounding box center [1036, 571] width 56 height 35
click at [1037, 553] on form "Pass" at bounding box center [1036, 571] width 56 height 35
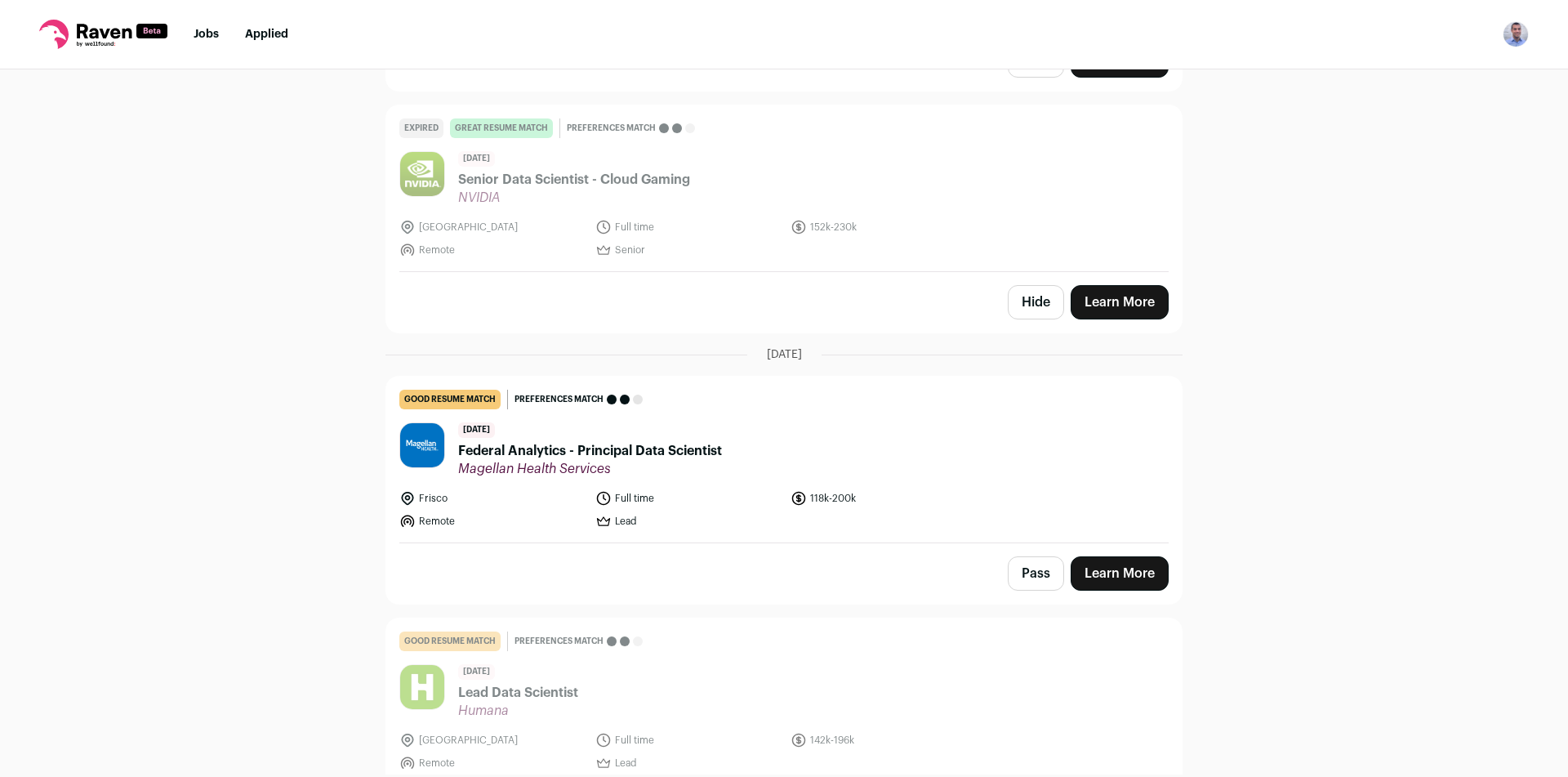
click at [1035, 556] on button "Pass" at bounding box center [1036, 573] width 56 height 35
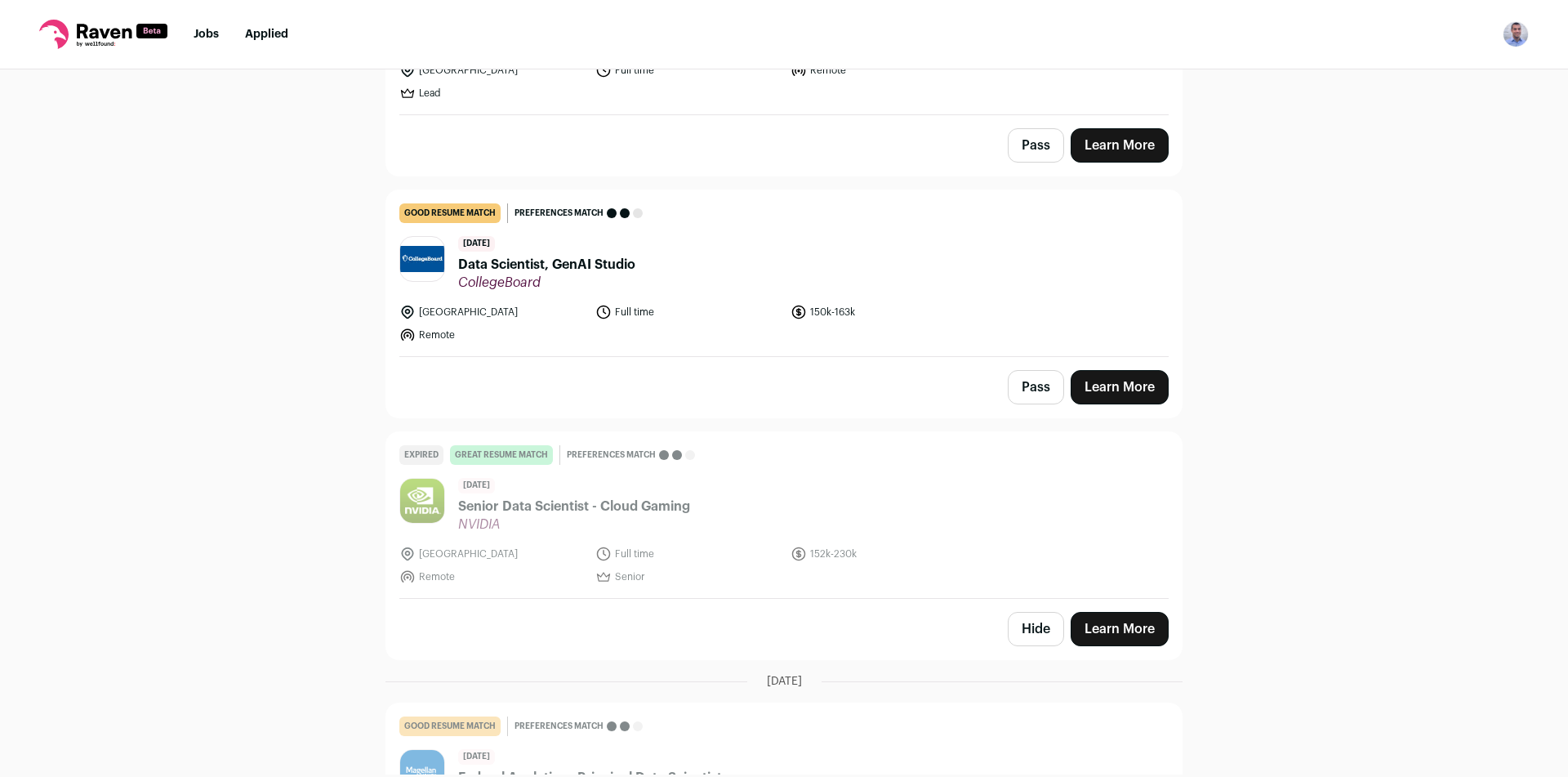
click at [1039, 612] on button "Hide" at bounding box center [1036, 629] width 56 height 35
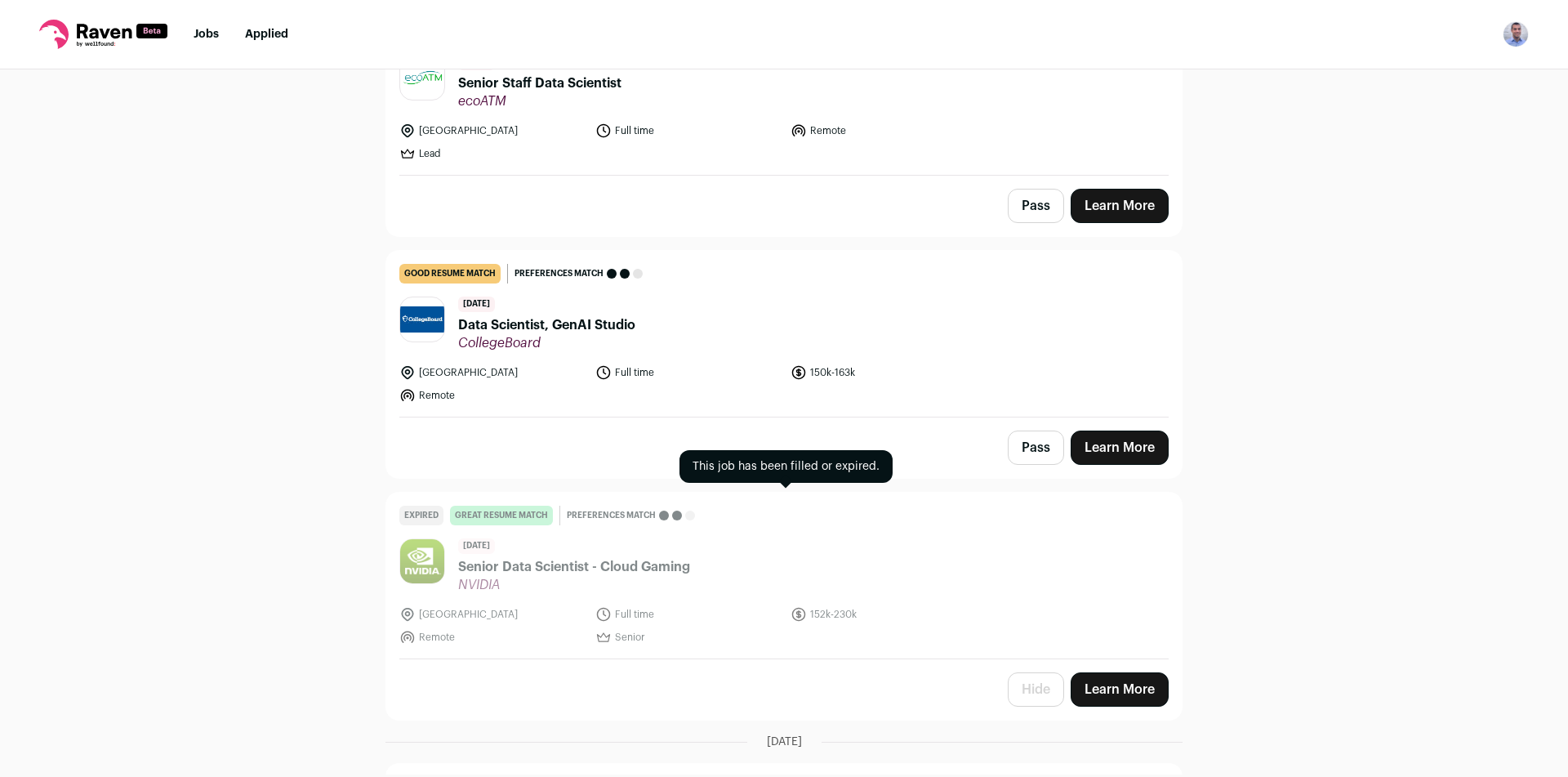
scroll to position [5001, 0]
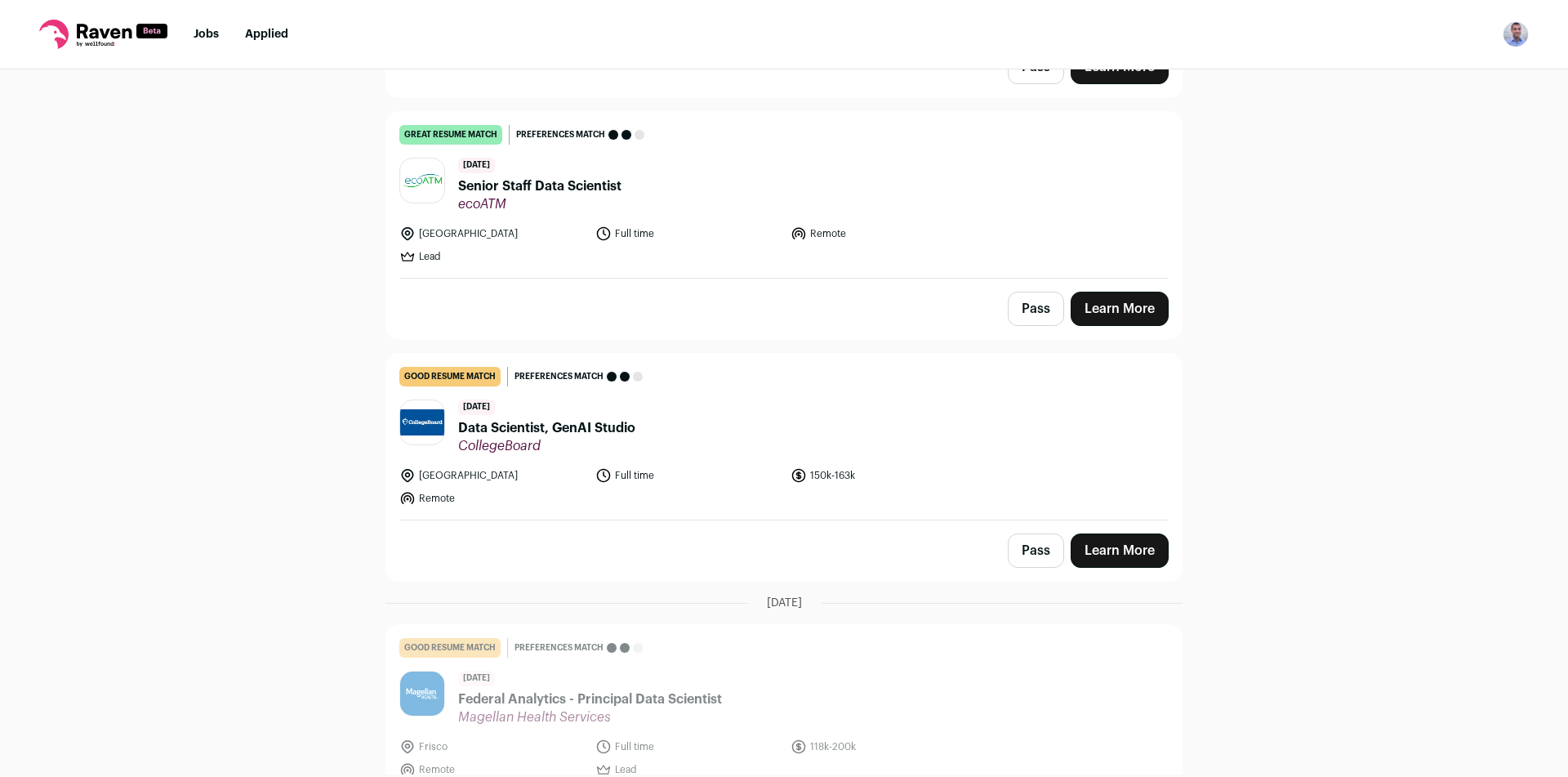
click at [1028, 533] on button "Pass" at bounding box center [1036, 551] width 56 height 35
click at [1028, 533] on form "Pass" at bounding box center [1036, 551] width 56 height 35
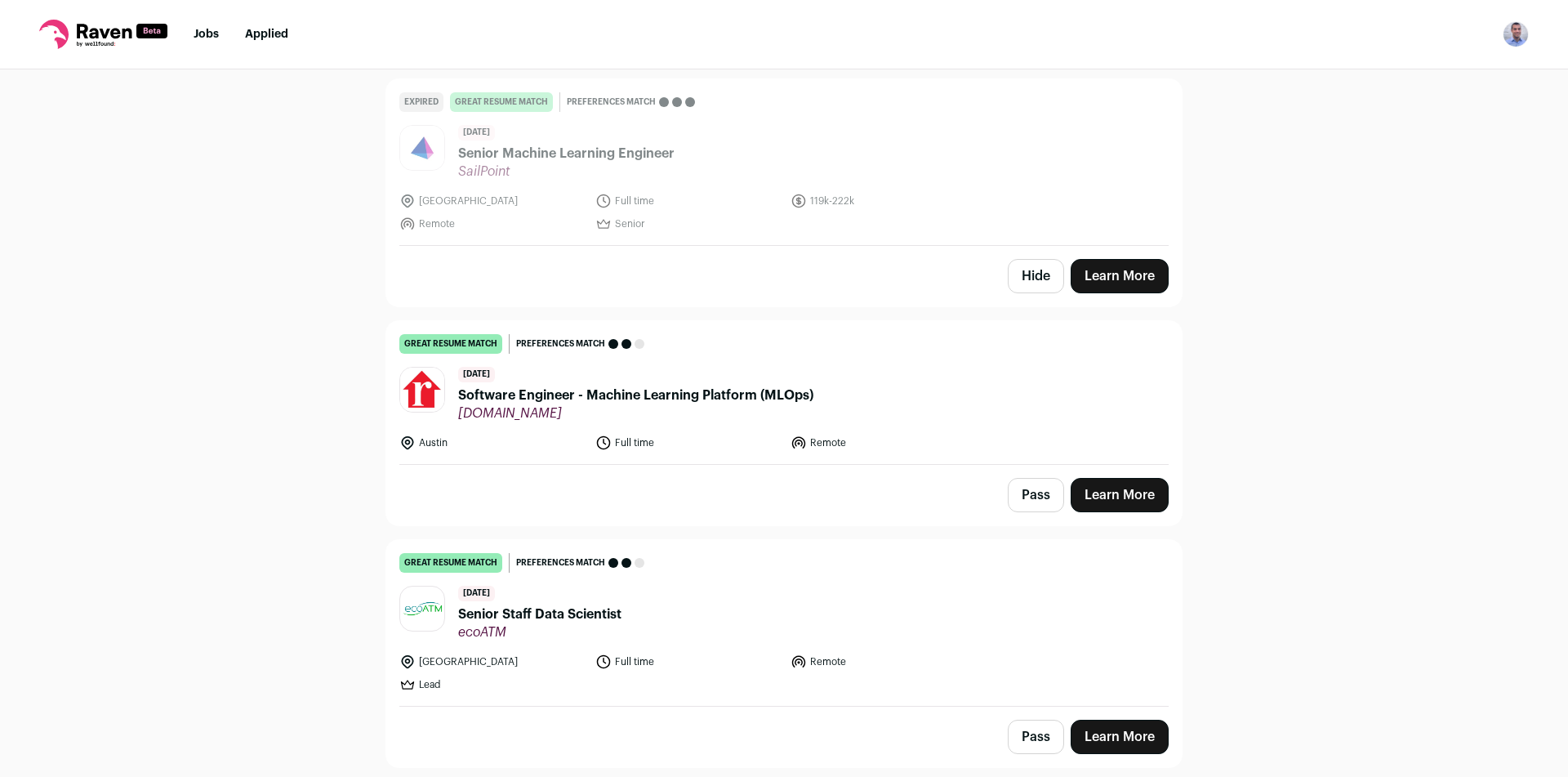
scroll to position [4674, 0]
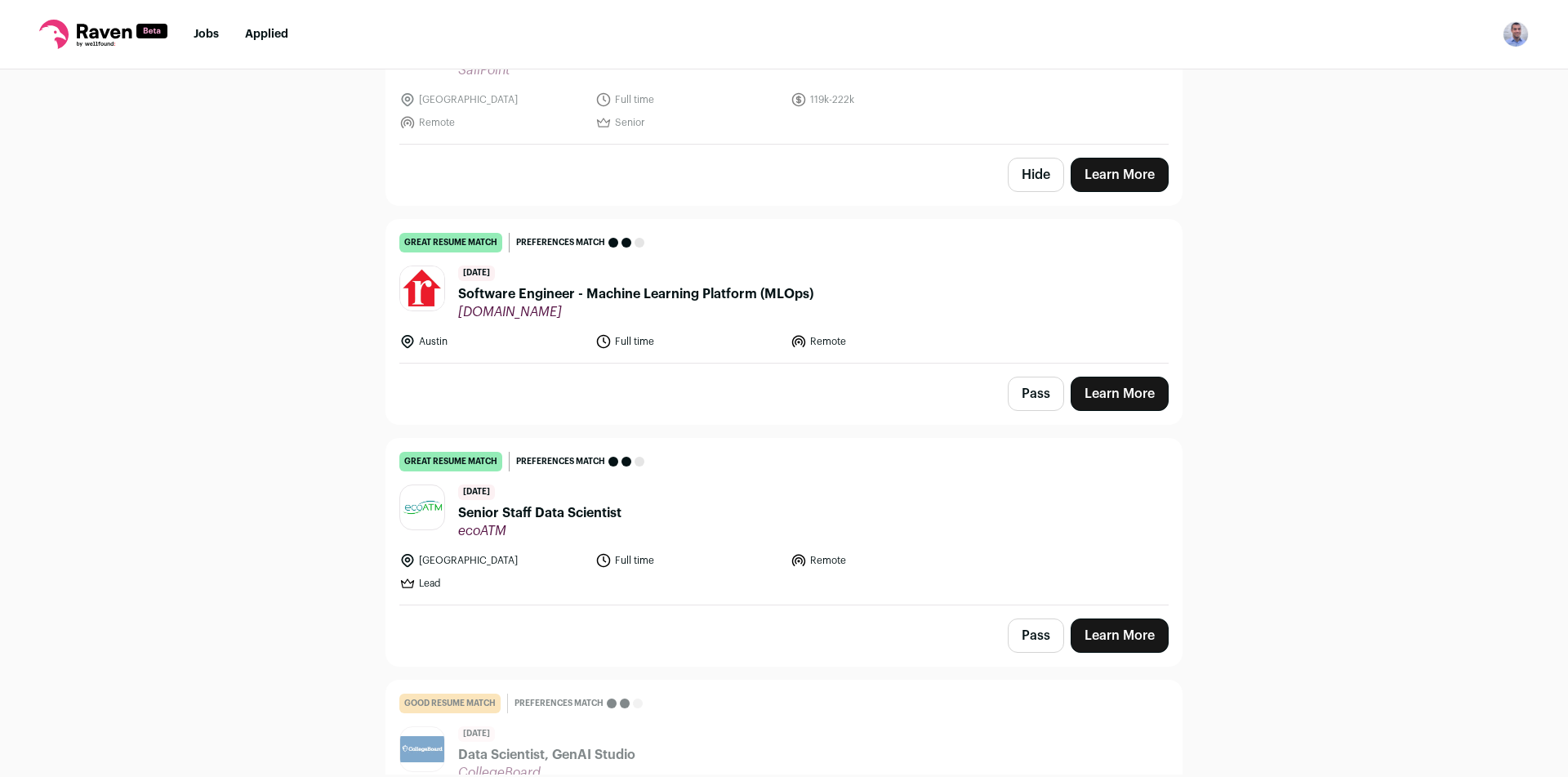
click at [1030, 619] on button "Pass" at bounding box center [1036, 636] width 56 height 35
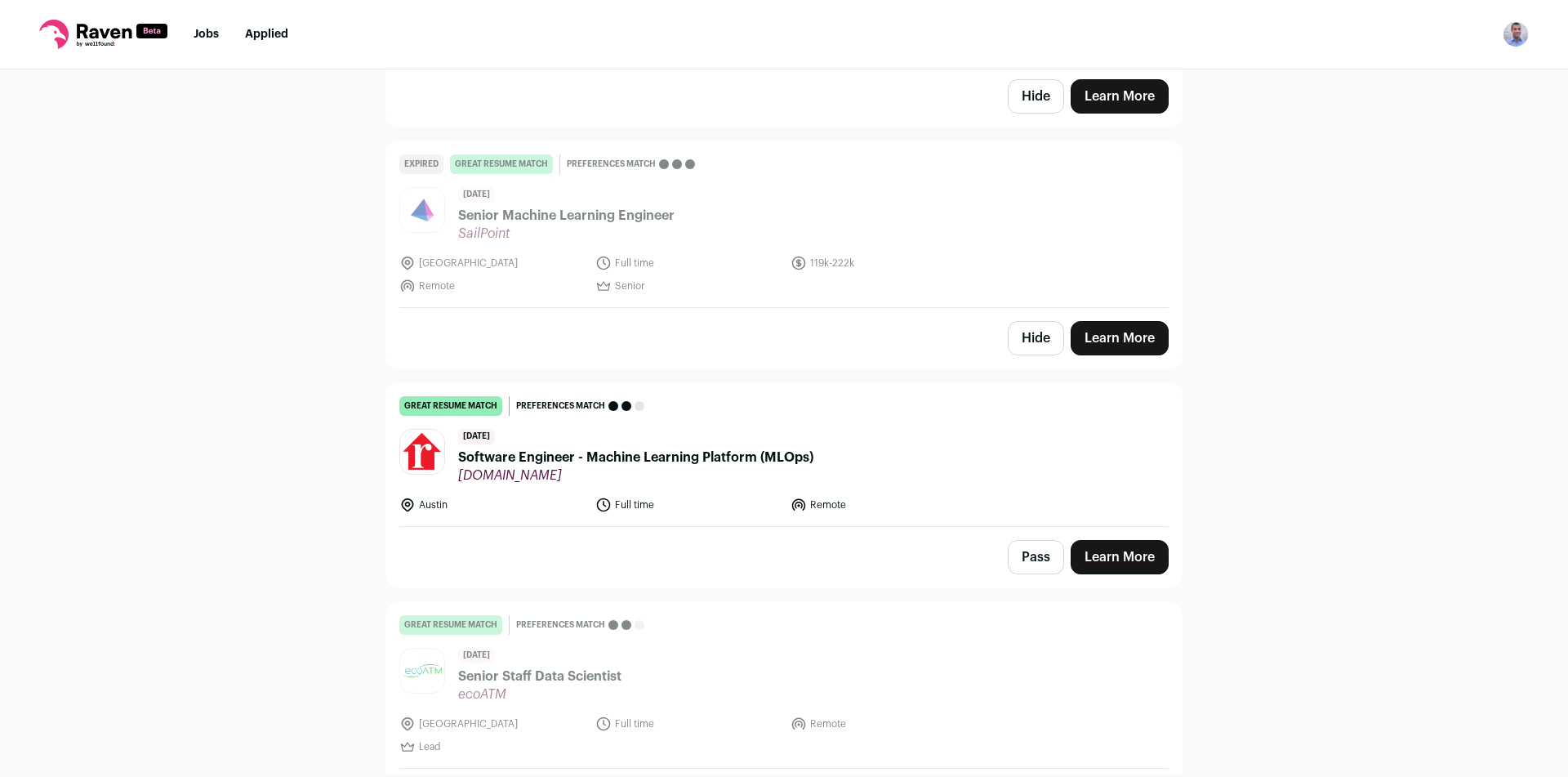
click at [1040, 540] on button "Pass" at bounding box center [1036, 557] width 56 height 35
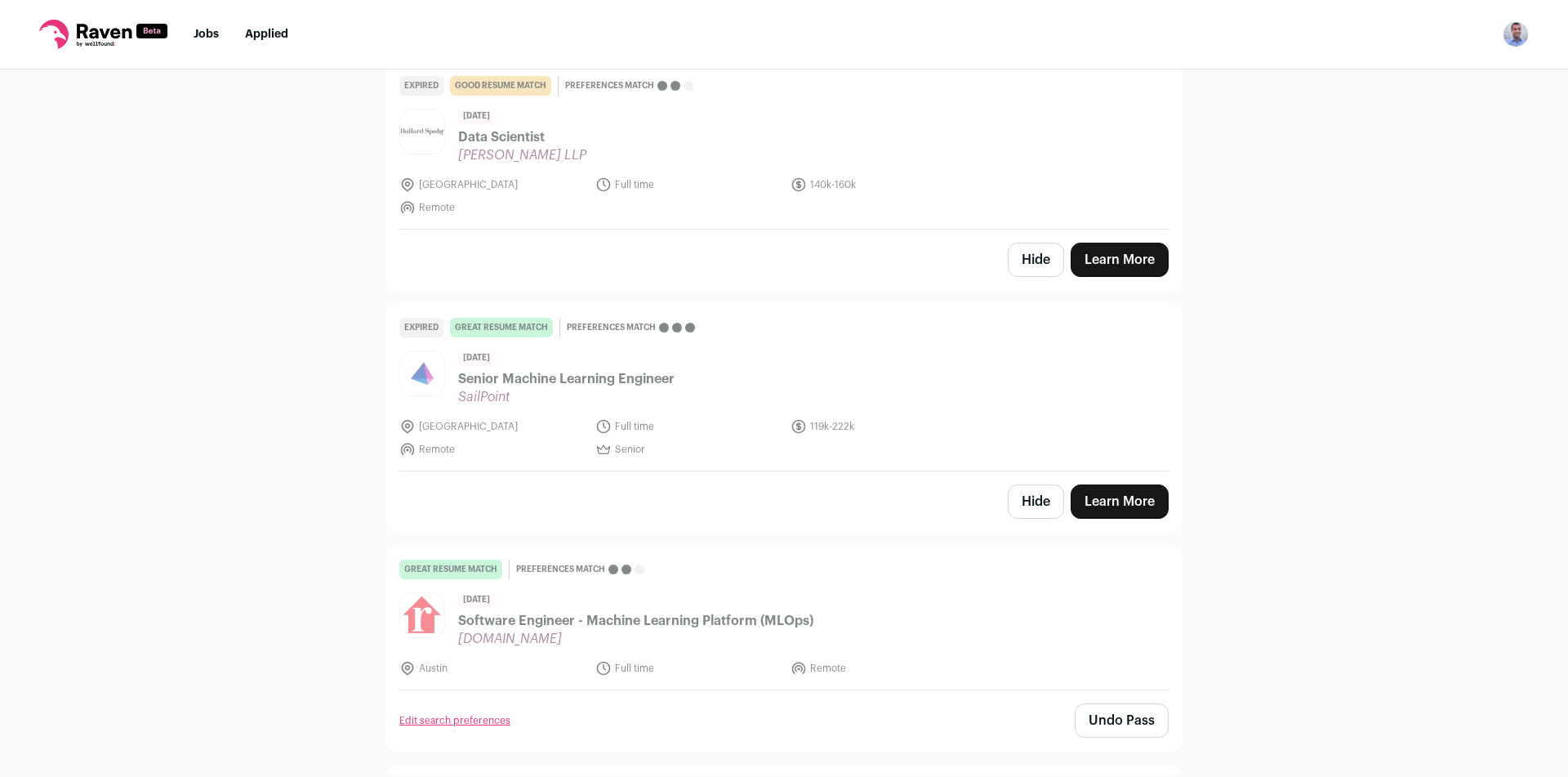
click at [1023, 488] on button "Hide" at bounding box center [1036, 502] width 56 height 35
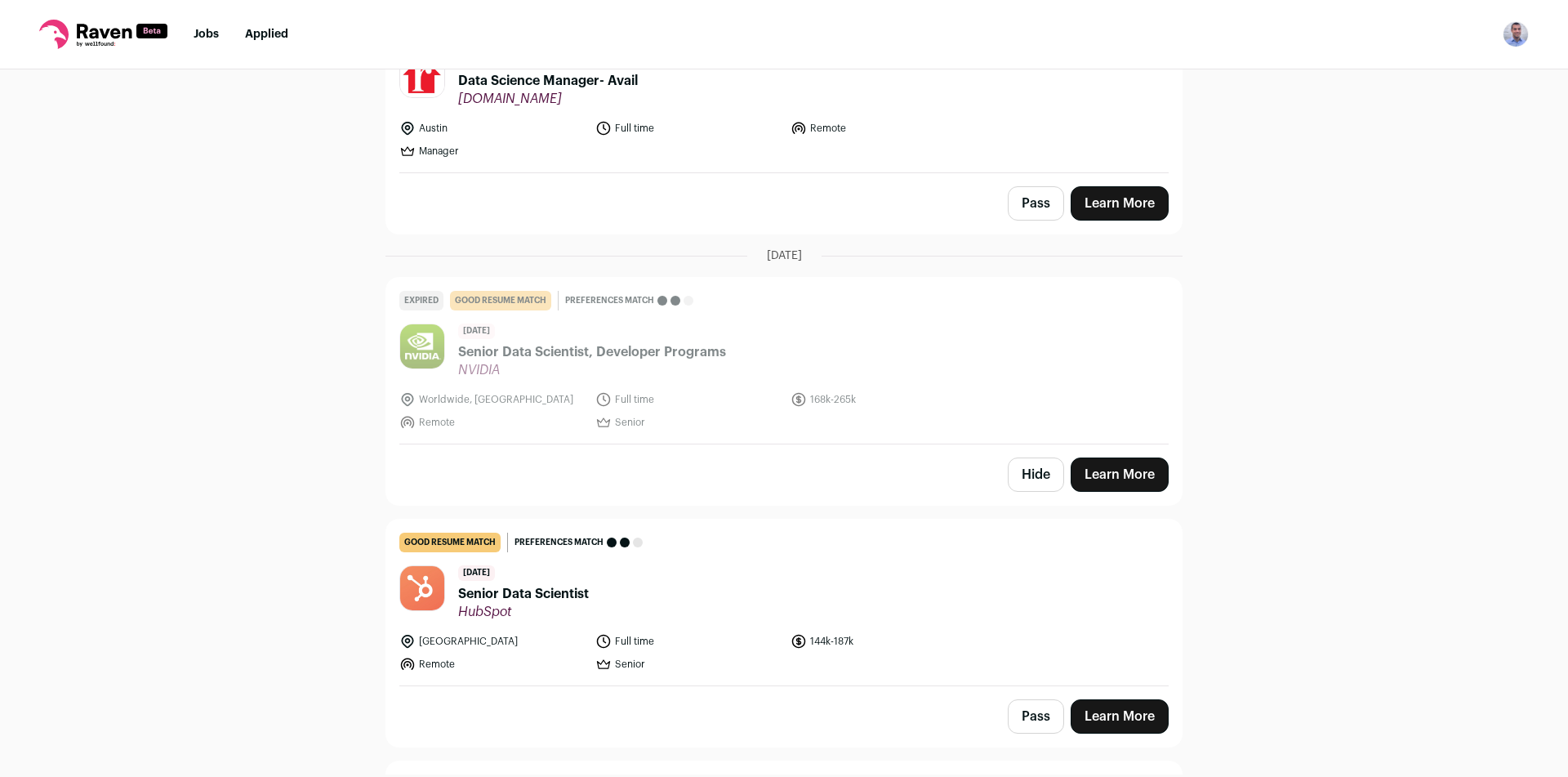
scroll to position [3775, 0]
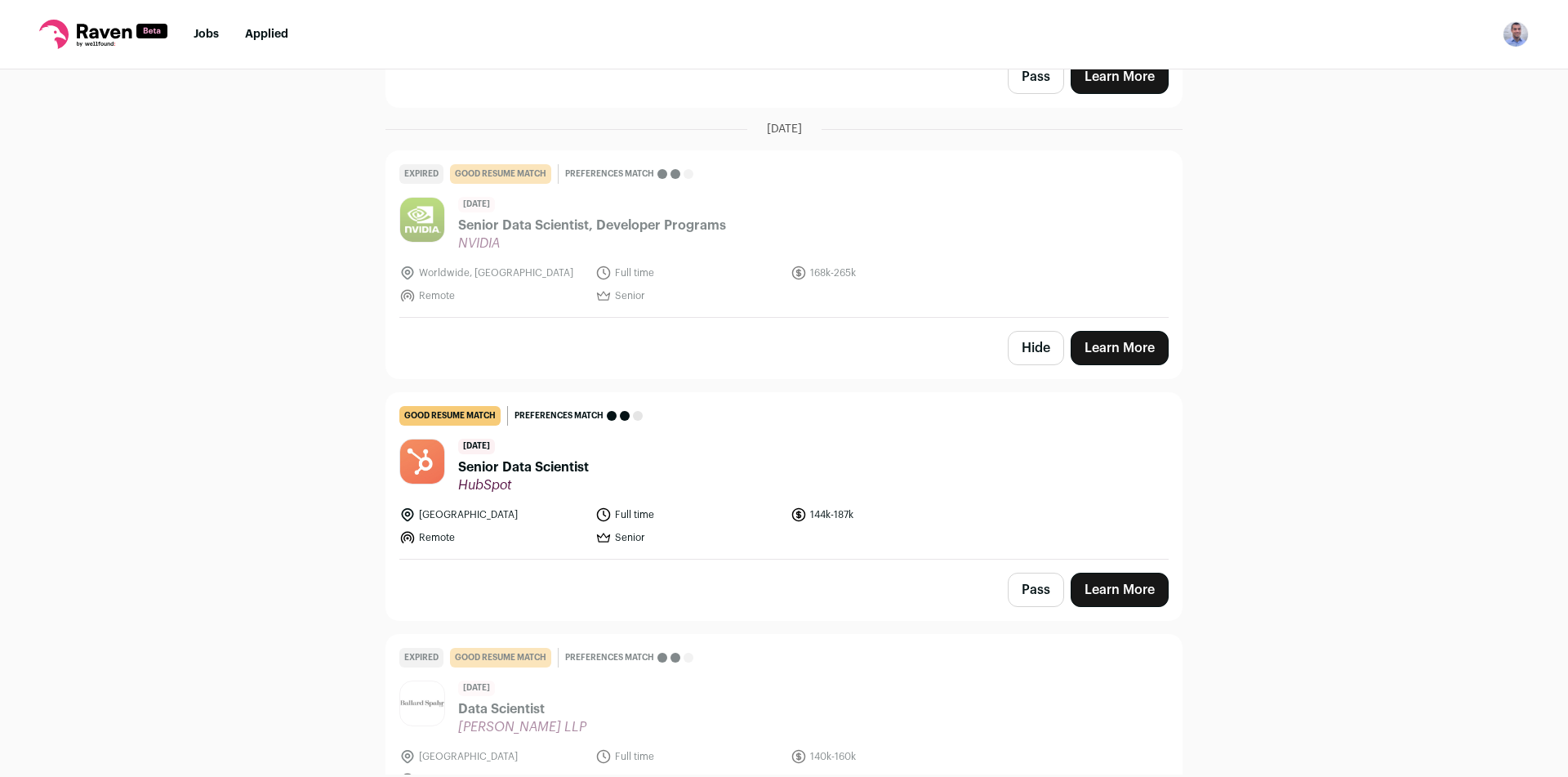
click at [1027, 573] on button "Pass" at bounding box center [1036, 590] width 56 height 35
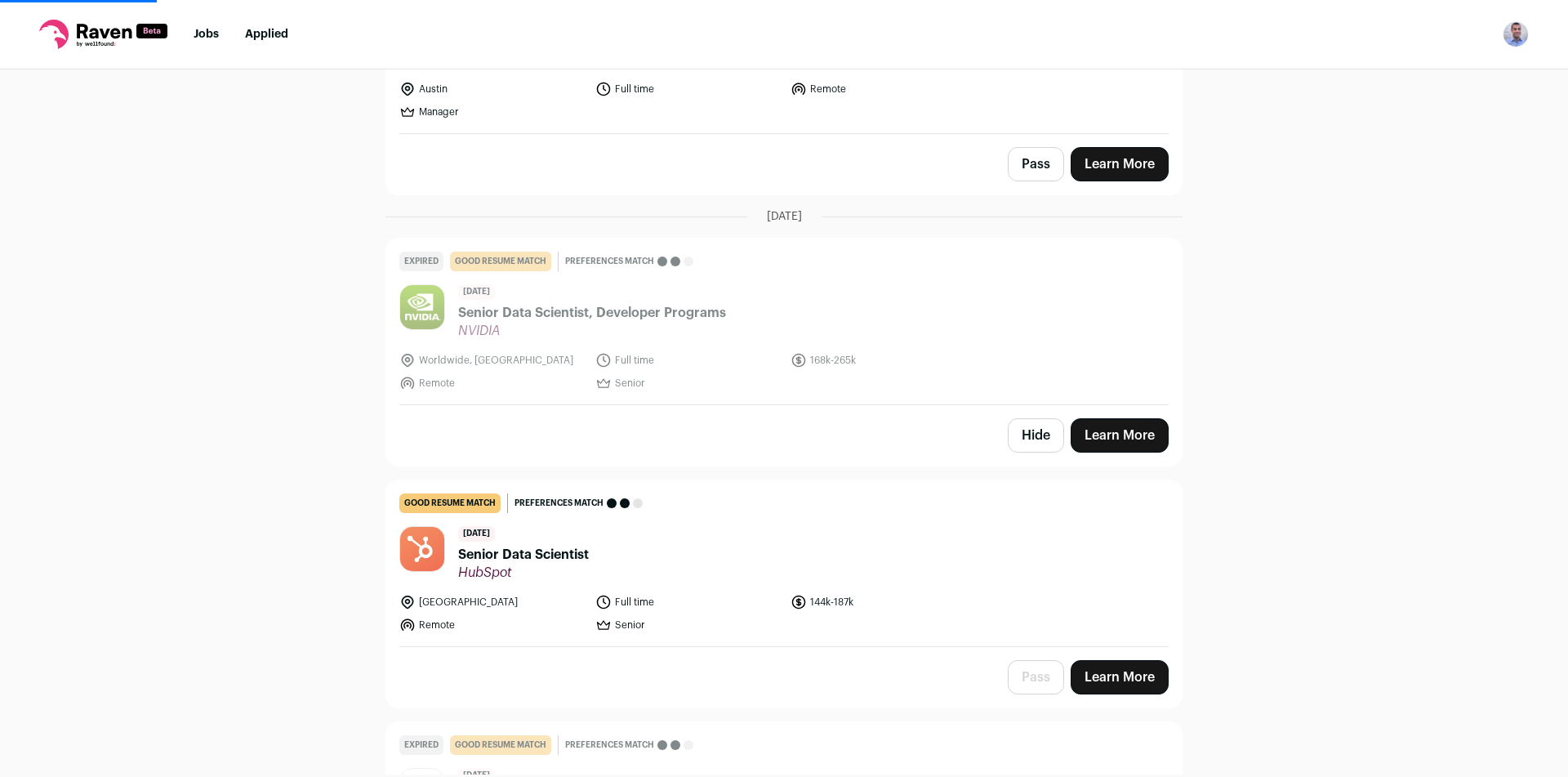
scroll to position [3611, 0]
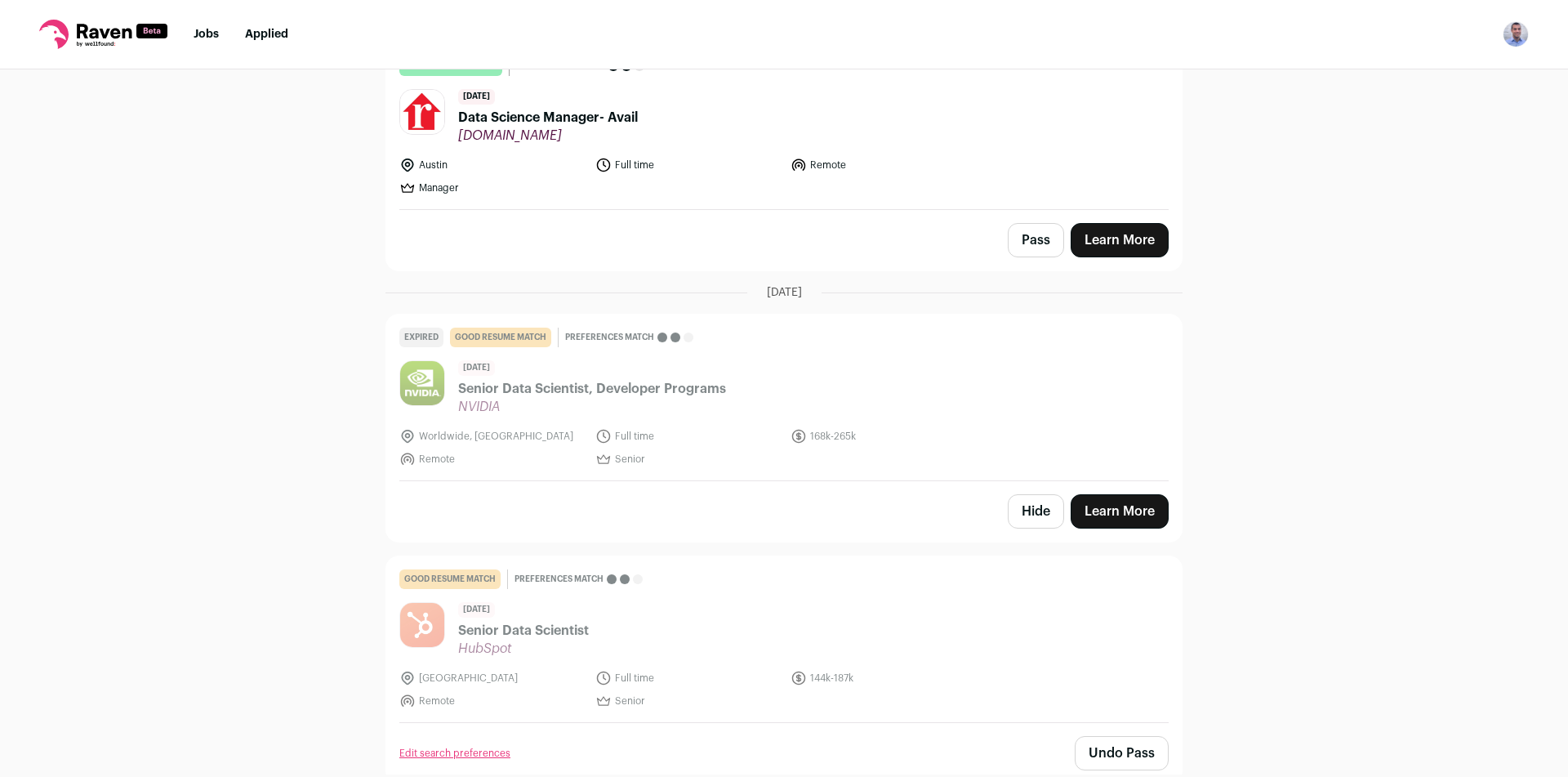
click at [1027, 494] on button "Hide" at bounding box center [1036, 512] width 56 height 35
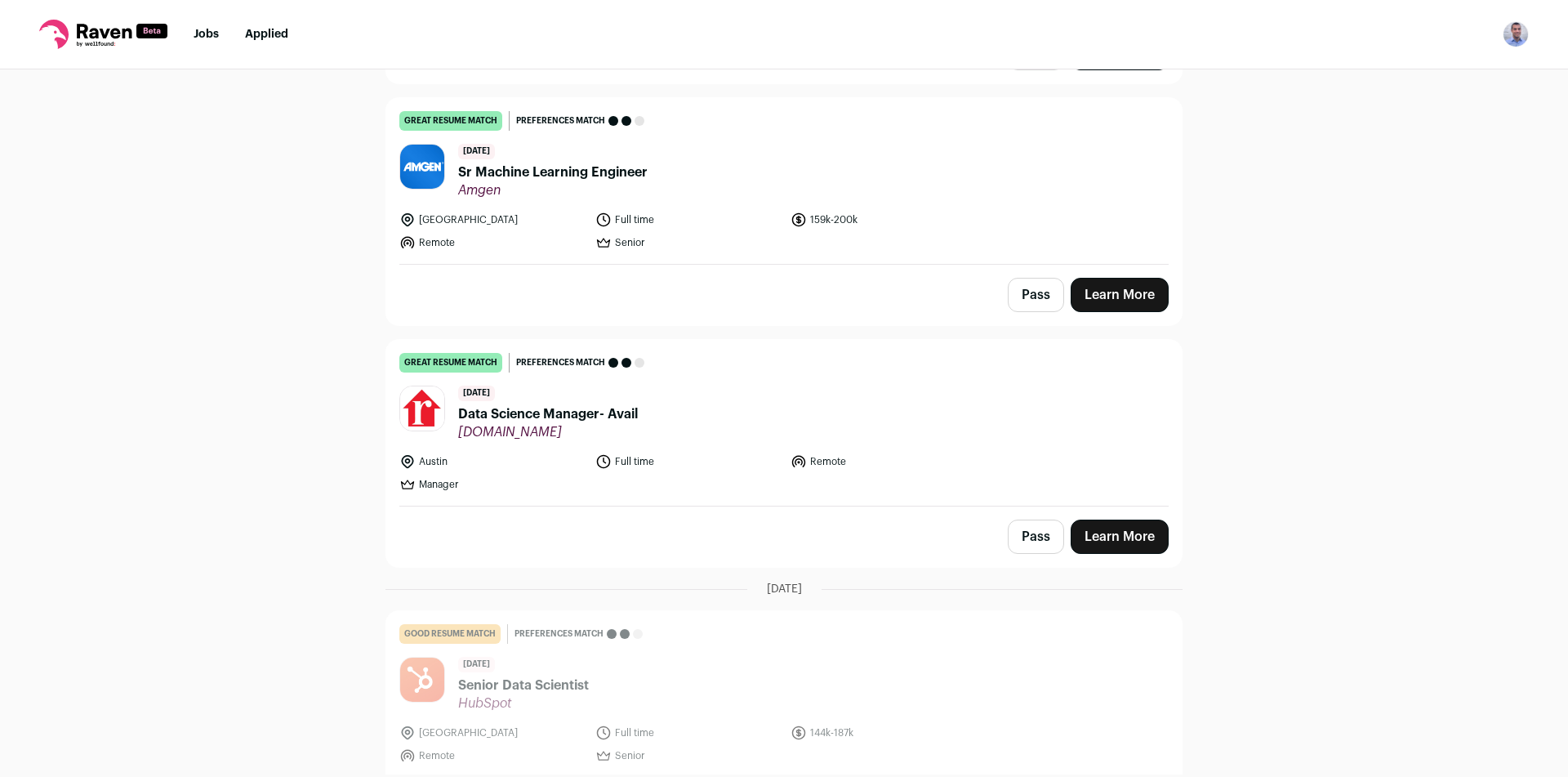
scroll to position [3285, 0]
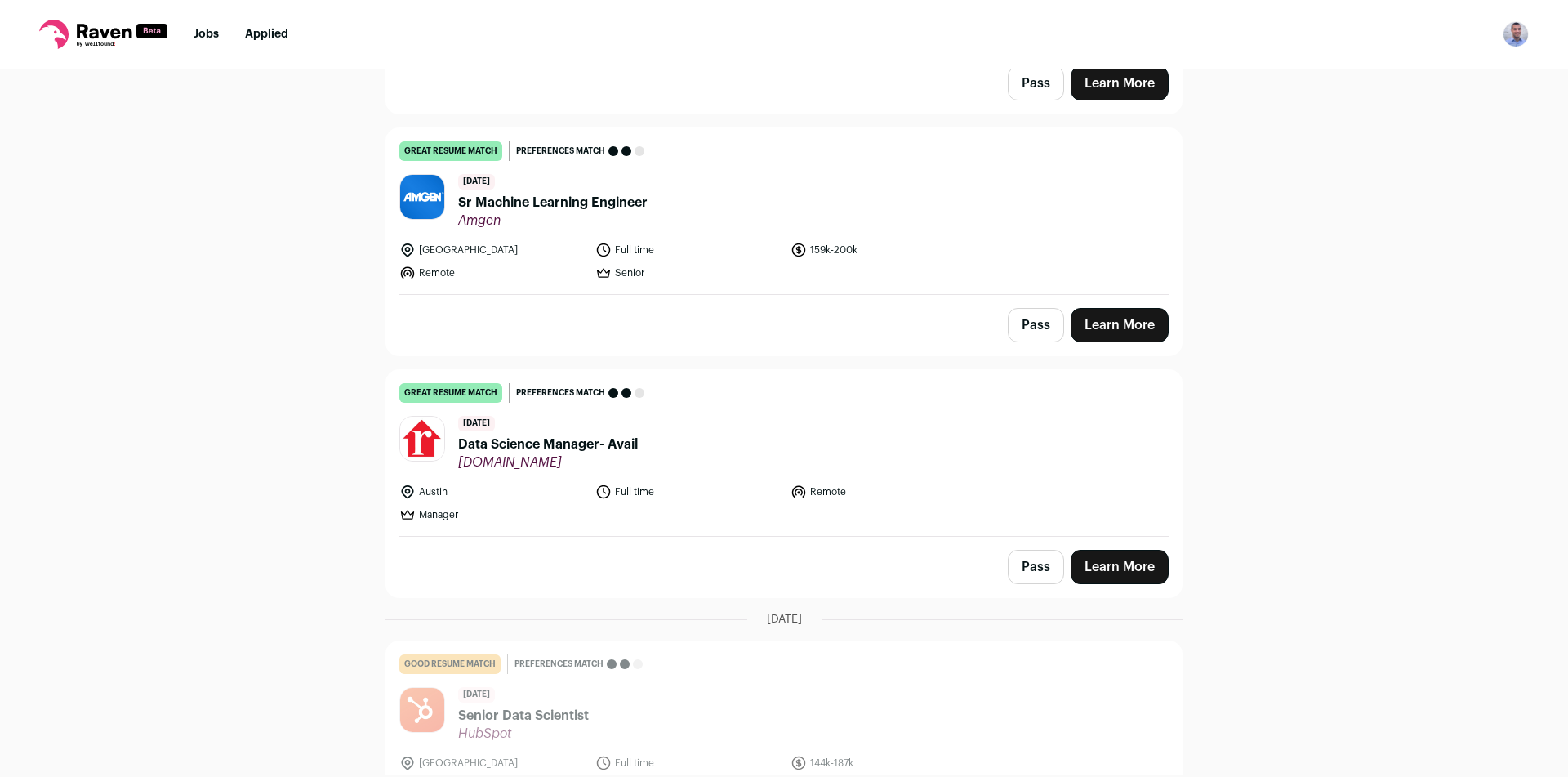
click at [1027, 550] on button "Pass" at bounding box center [1036, 567] width 56 height 35
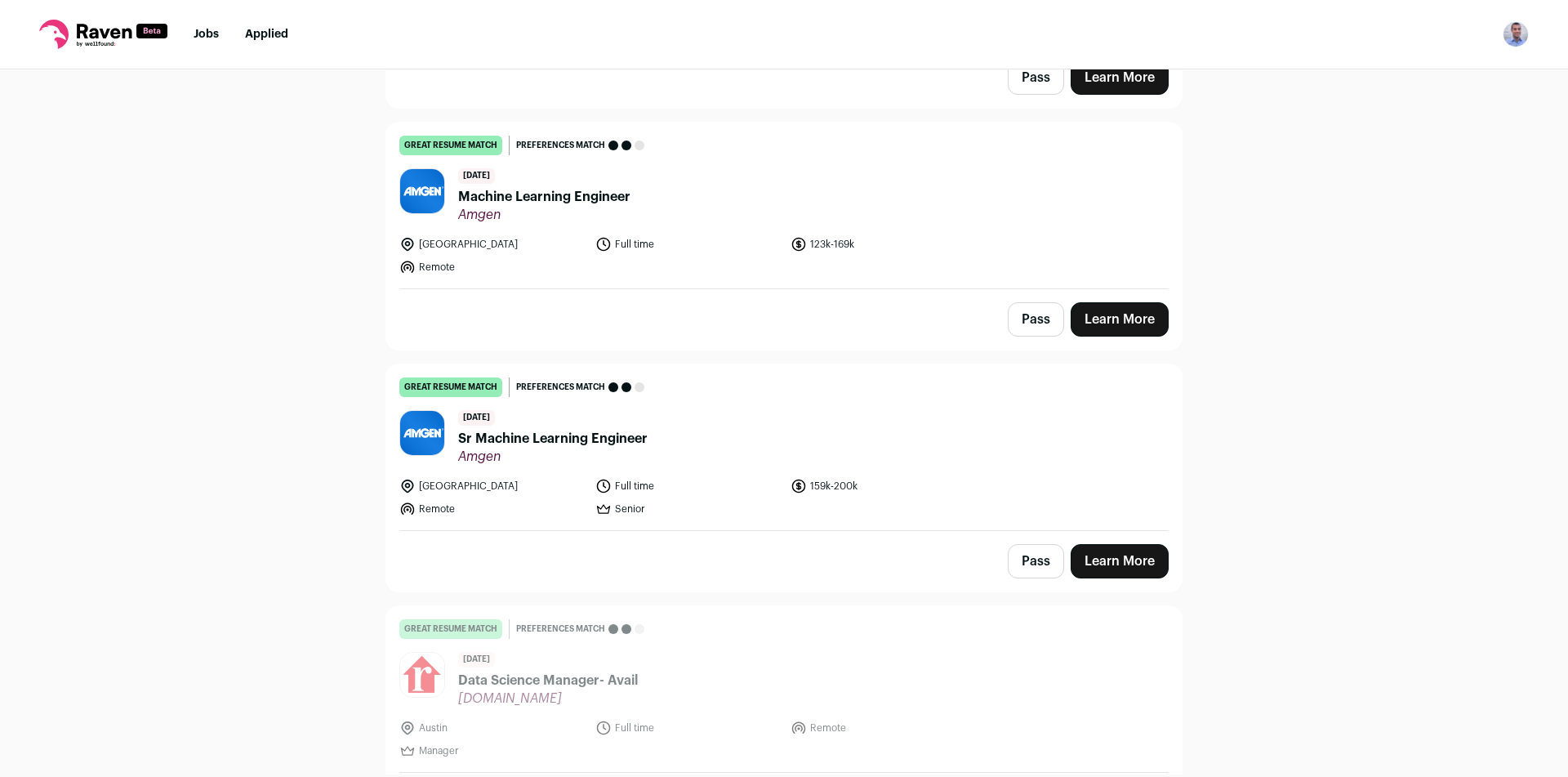
scroll to position [3040, 0]
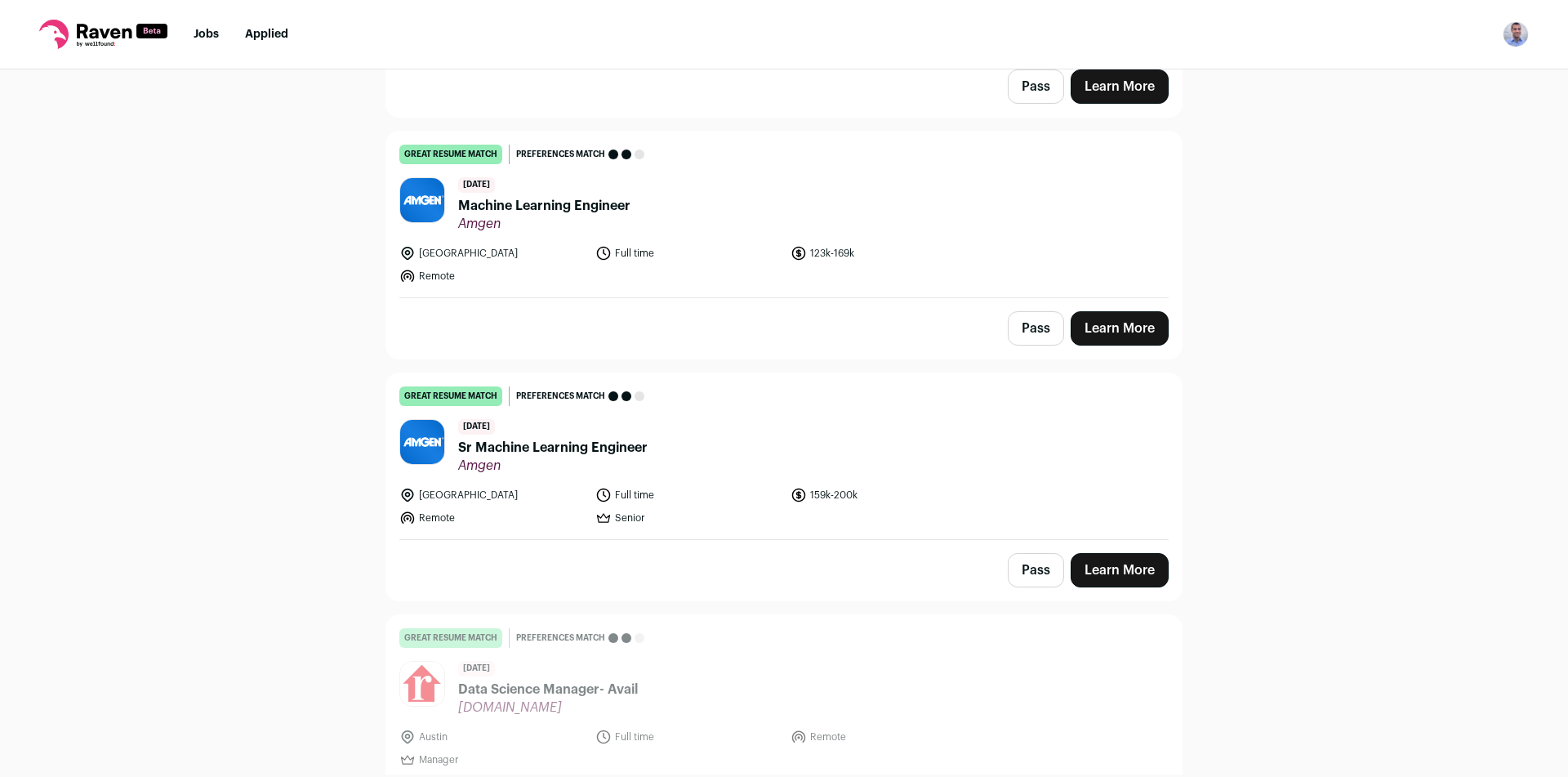
click at [1009, 553] on button "Pass" at bounding box center [1036, 571] width 56 height 35
click at [1009, 553] on form "Pass" at bounding box center [1036, 571] width 56 height 35
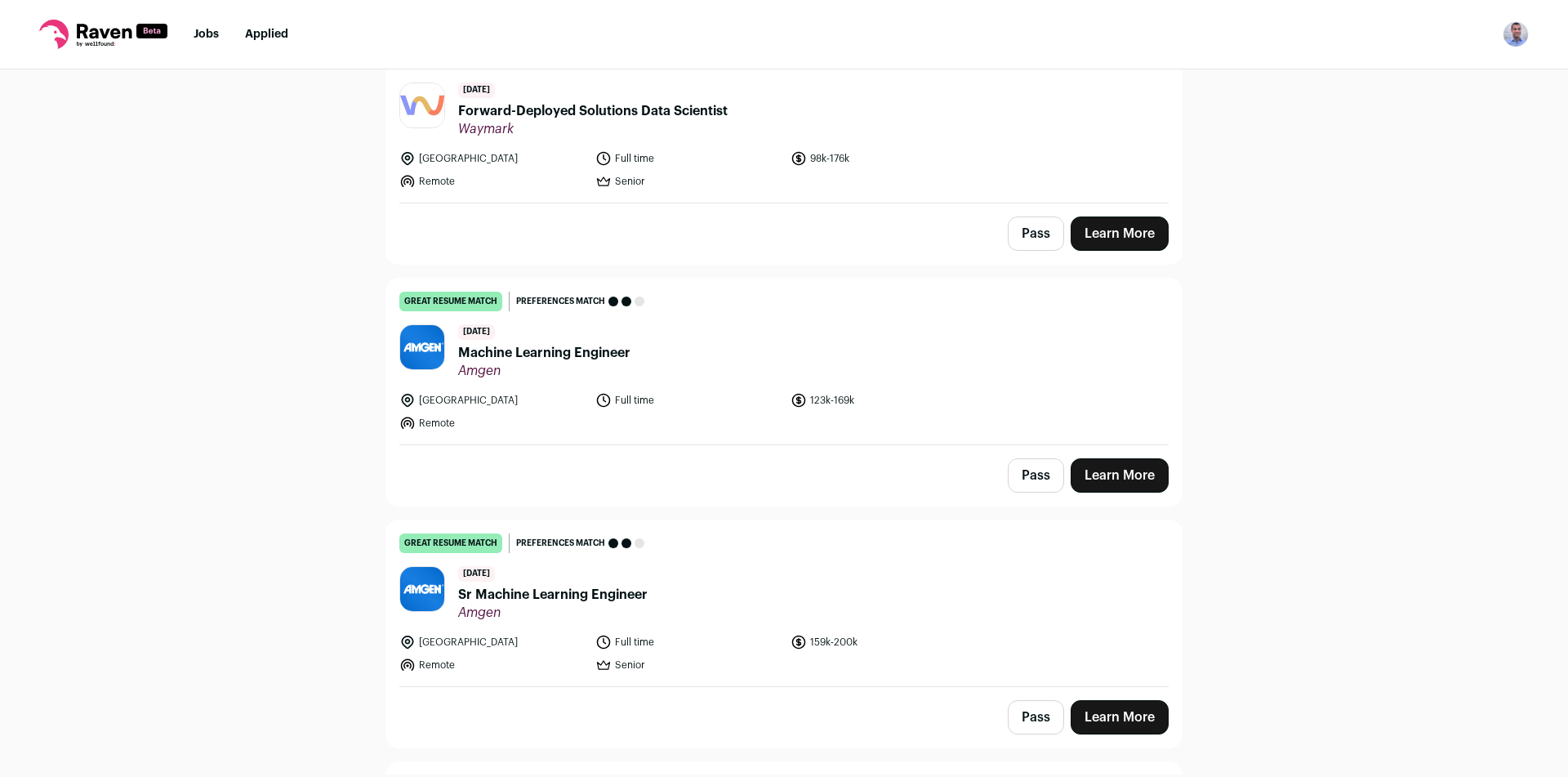
scroll to position [2876, 0]
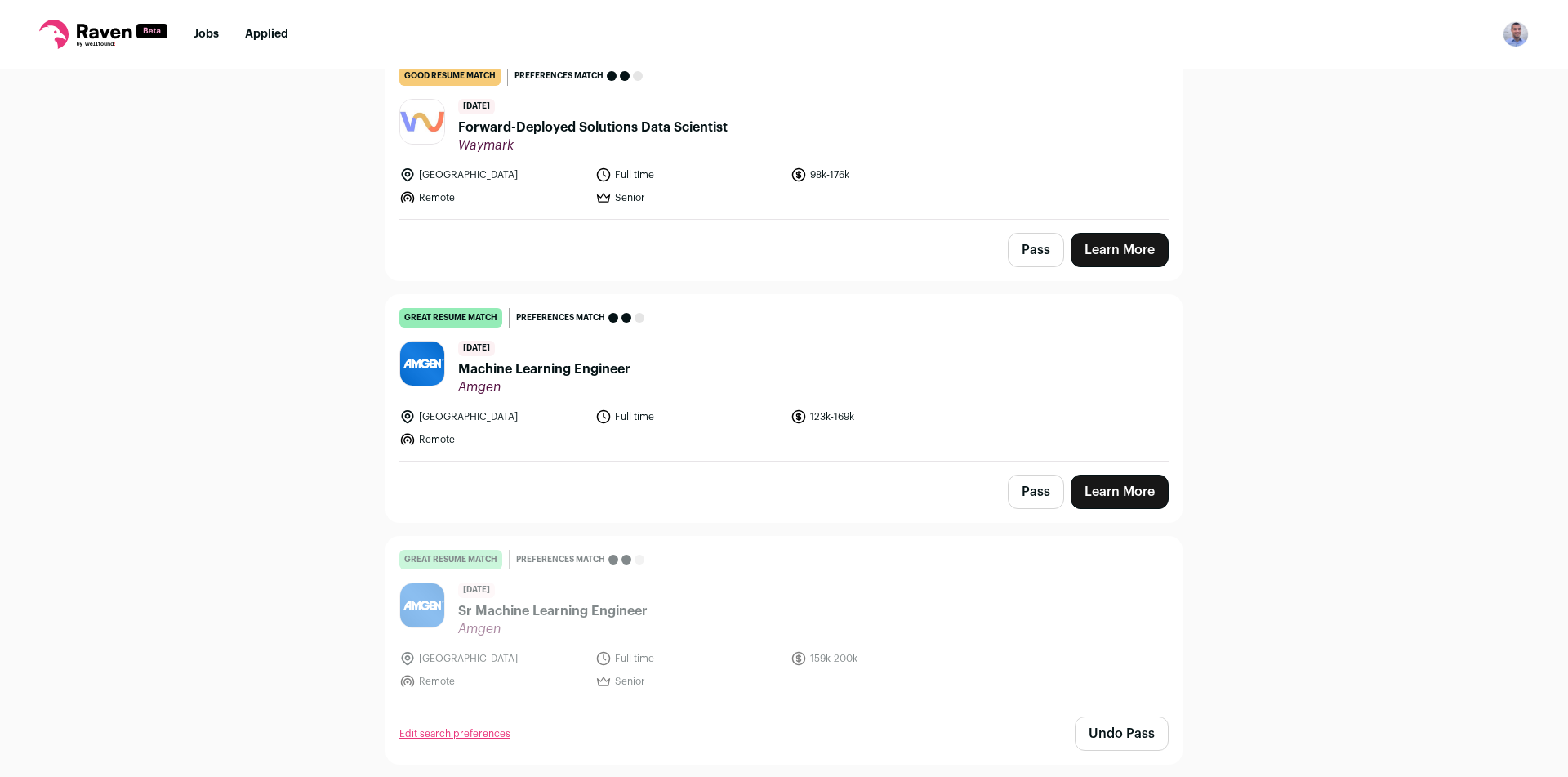
click at [1018, 474] on button "Pass" at bounding box center [1036, 492] width 56 height 35
click at [1018, 474] on form "Pass" at bounding box center [1036, 492] width 56 height 35
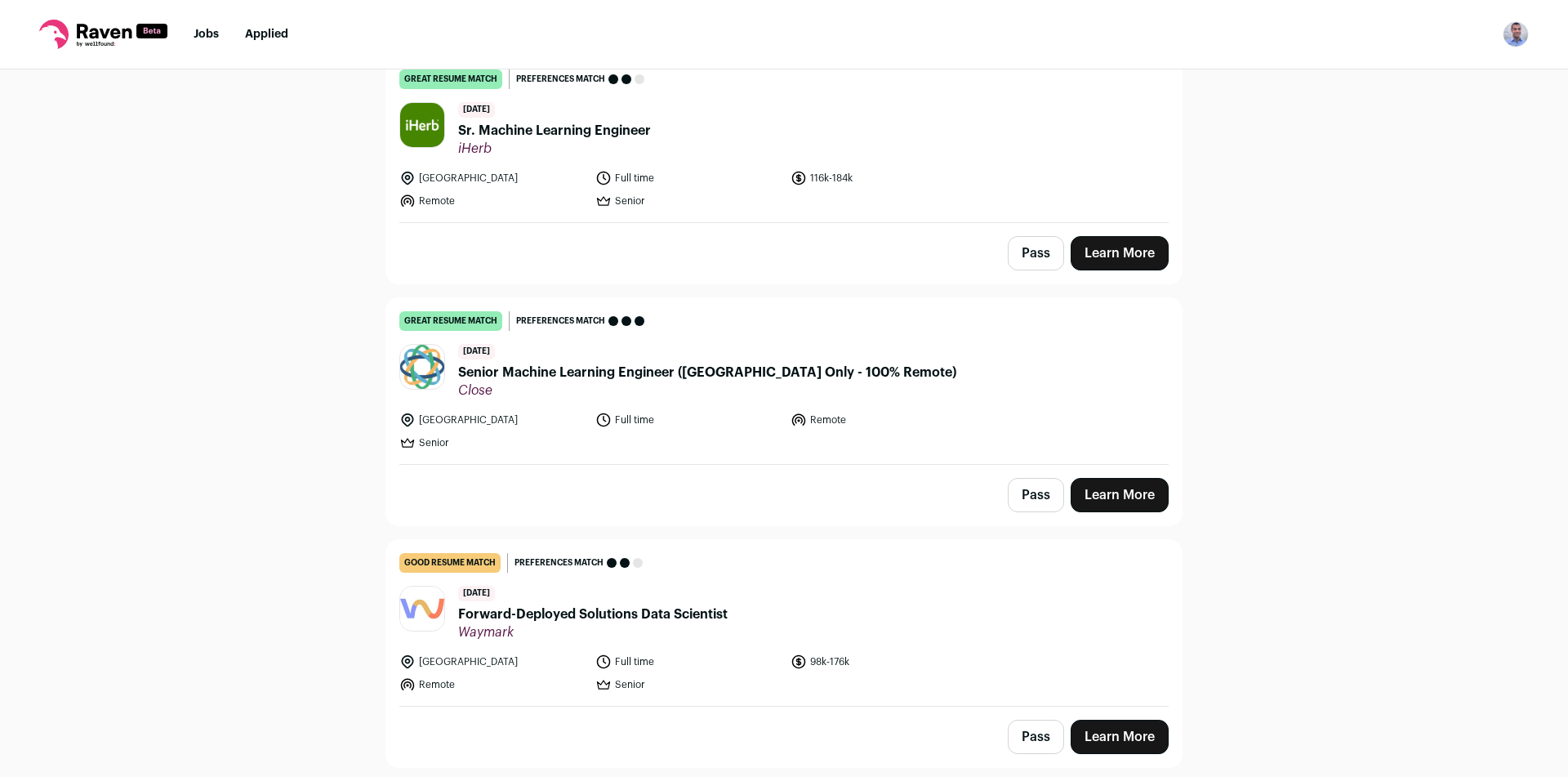
scroll to position [2386, 0]
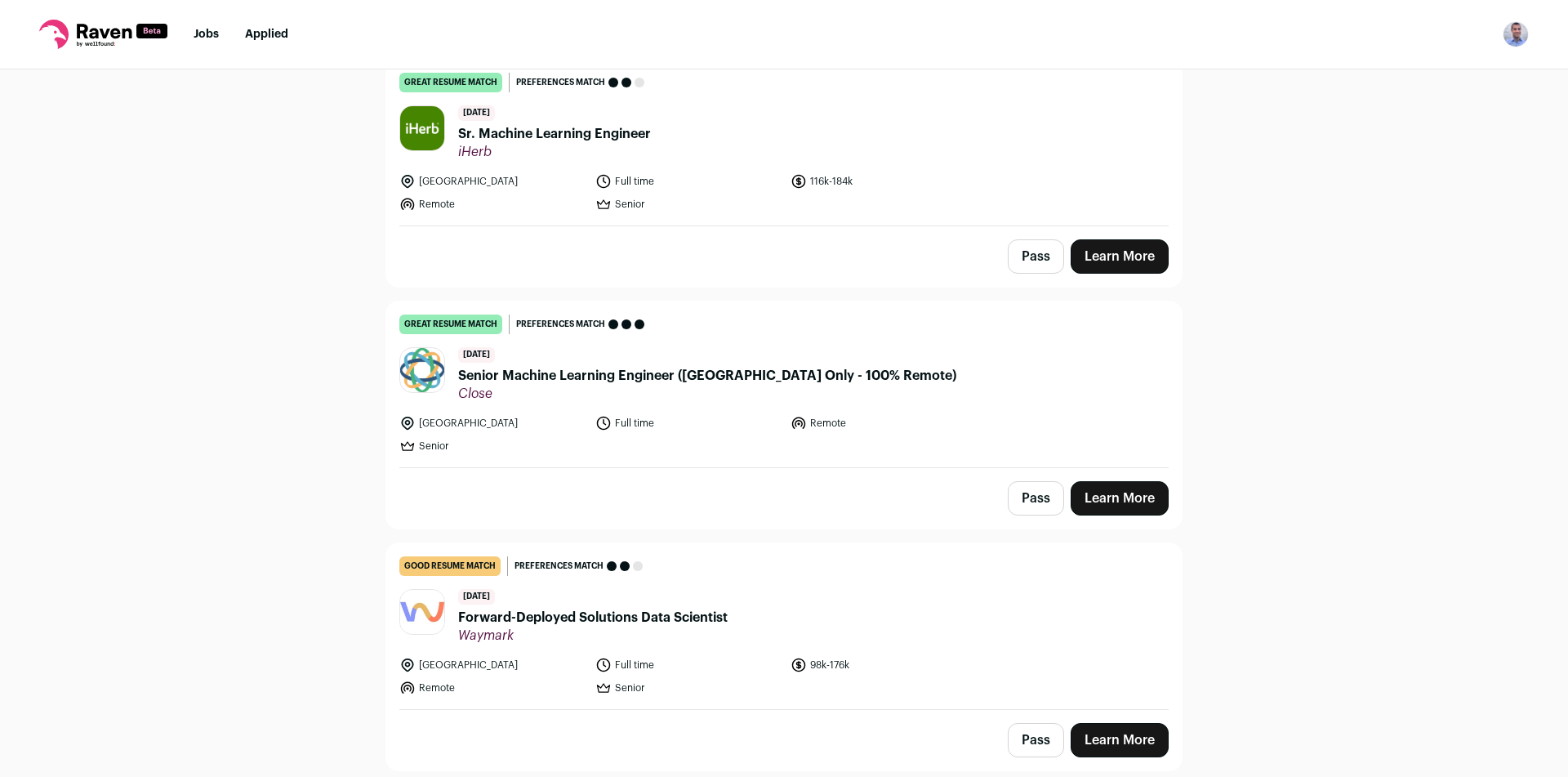
click at [1038, 723] on button "Pass" at bounding box center [1036, 741] width 56 height 35
click at [1038, 723] on form "Pass" at bounding box center [1036, 741] width 56 height 35
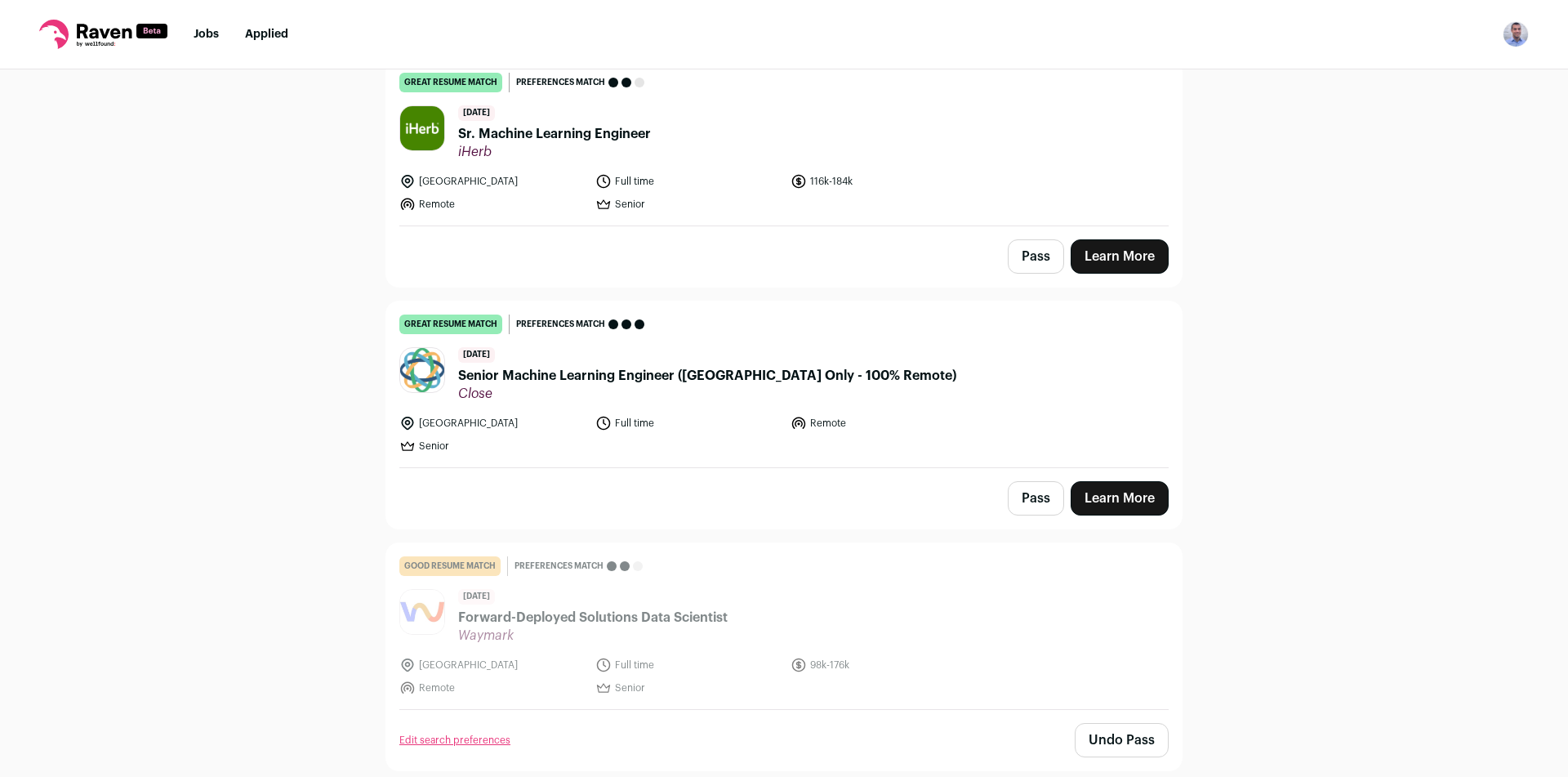
scroll to position [2305, 0]
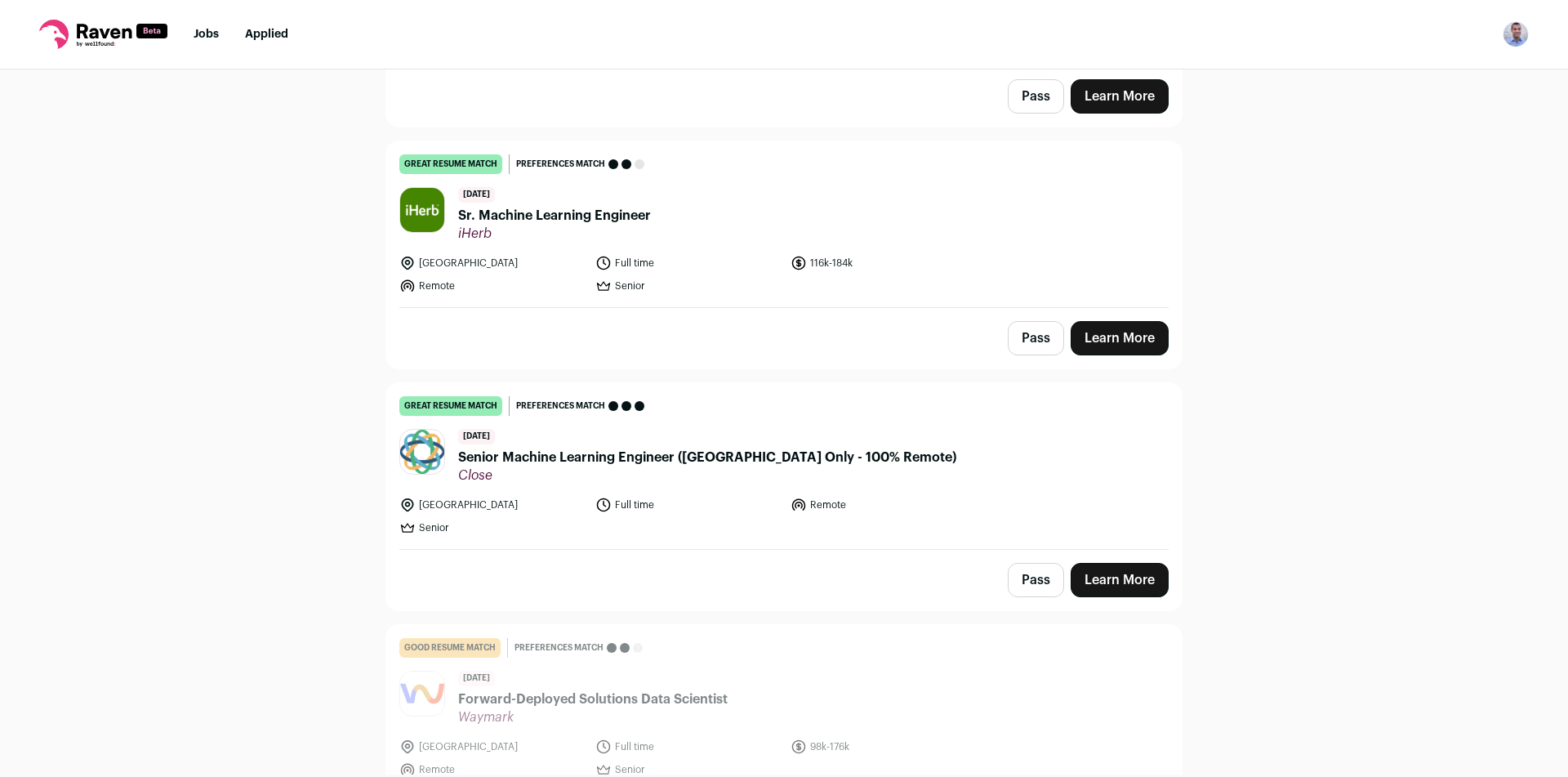
click at [1111, 563] on link "Learn More" at bounding box center [1120, 580] width 98 height 35
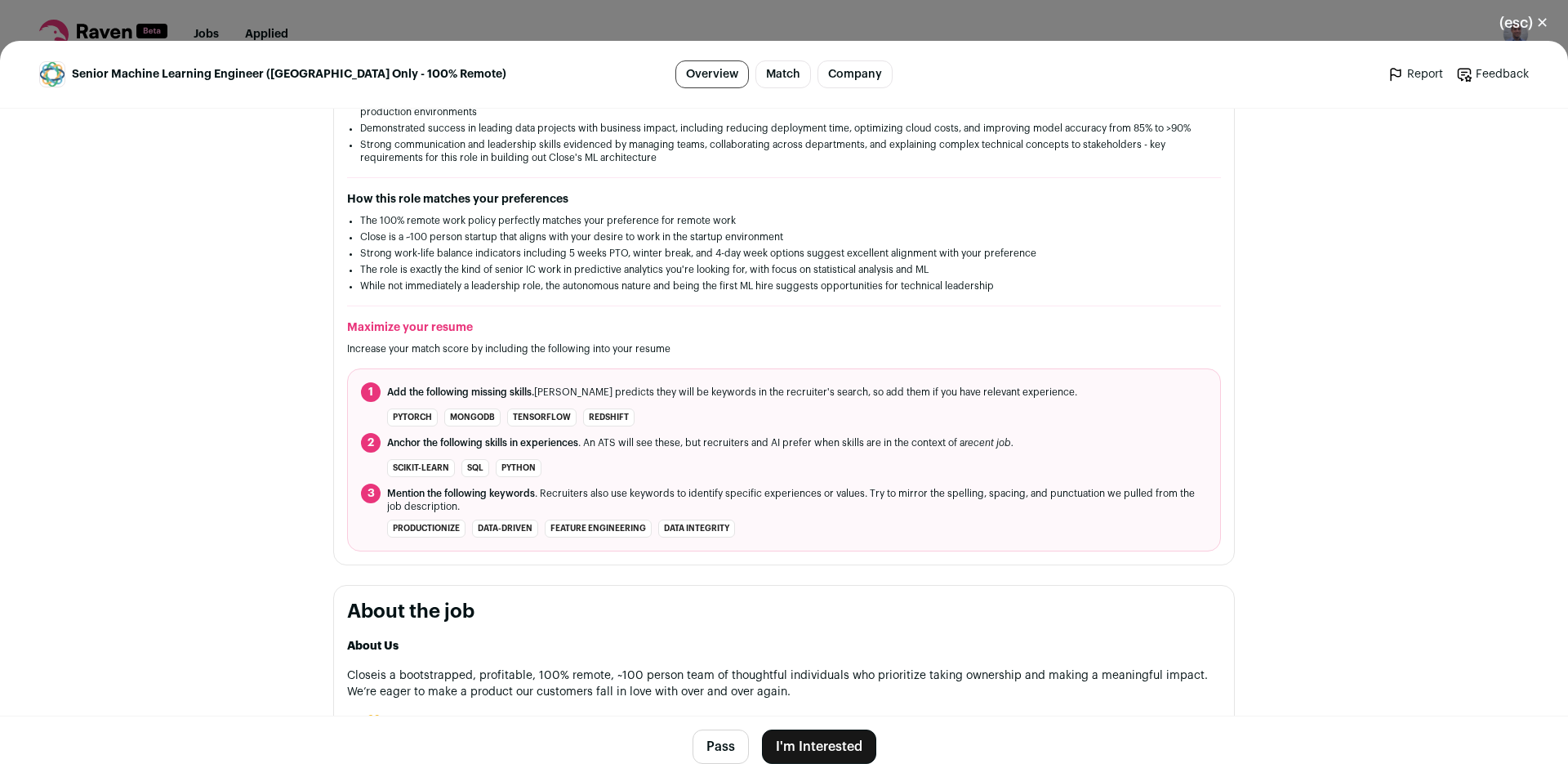
scroll to position [408, 0]
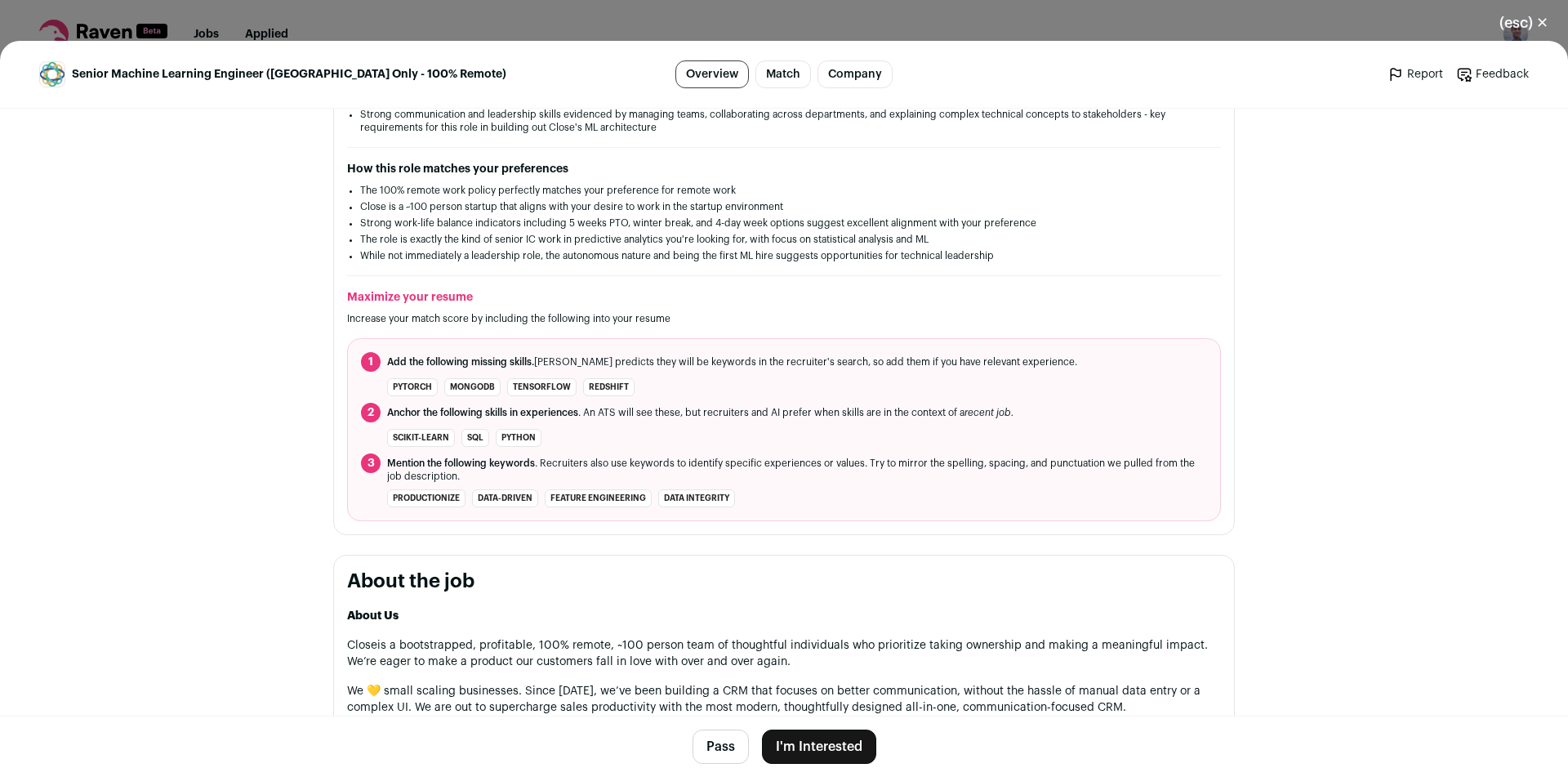
click at [1528, 20] on button "(esc) ✕" at bounding box center [1523, 23] width 88 height 36
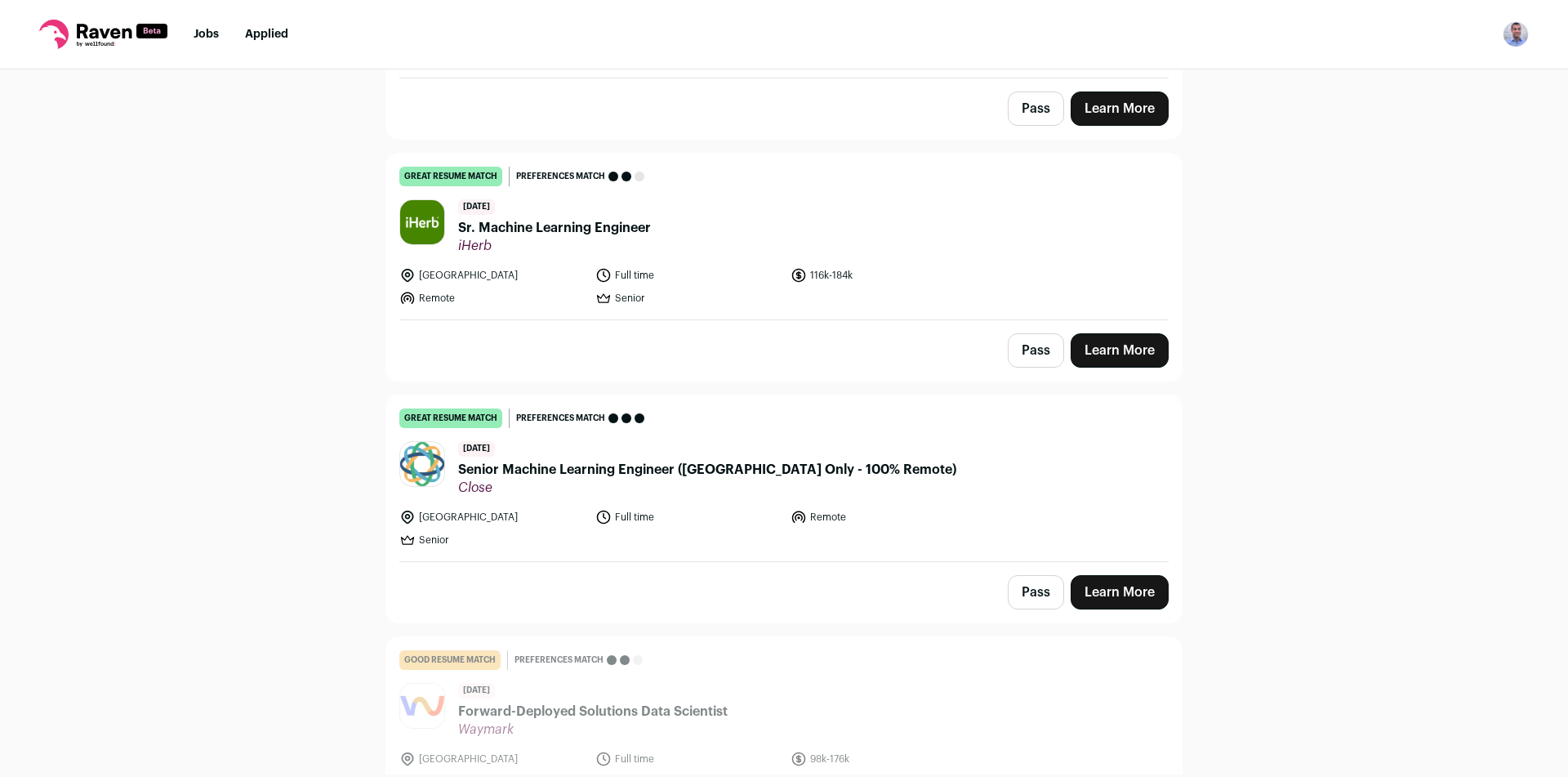
scroll to position [2287, 0]
